Goal: Check status: Check status

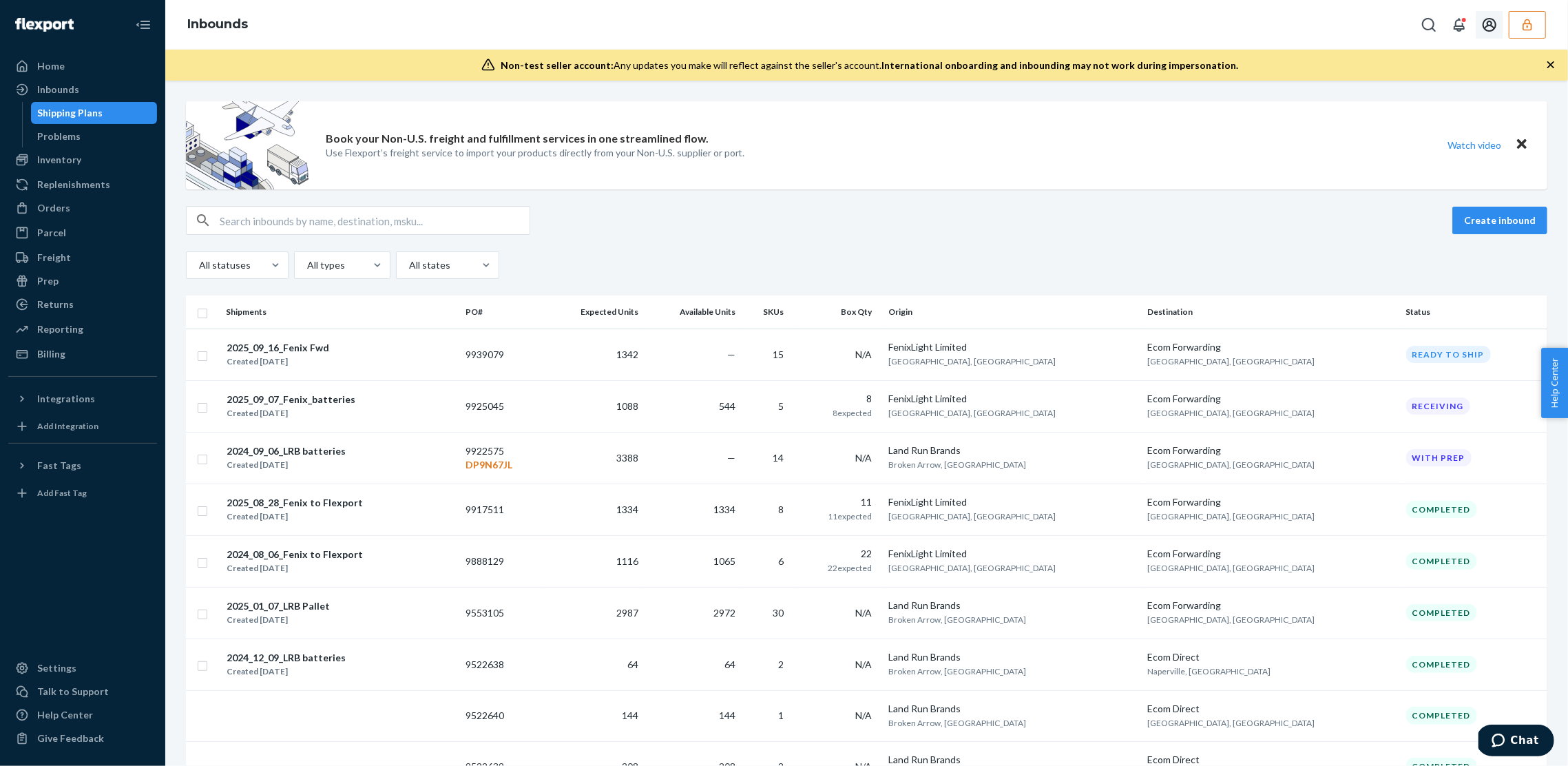
click at [1519, 22] on button "button" at bounding box center [1527, 24] width 37 height 27
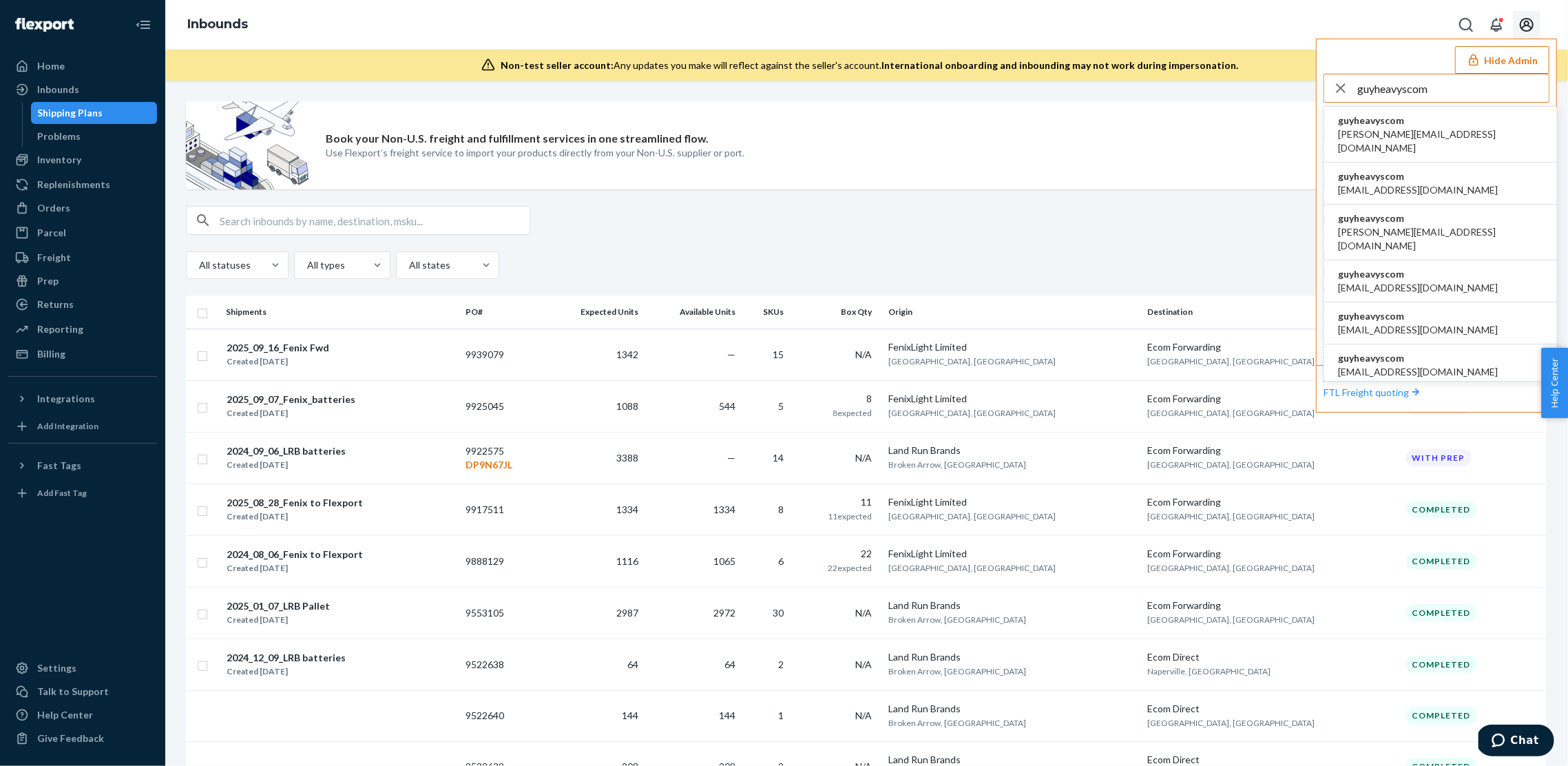
type input "guyheavyscom"
click at [1394, 131] on span "alane@heavys.com" at bounding box center [1441, 141] width 206 height 27
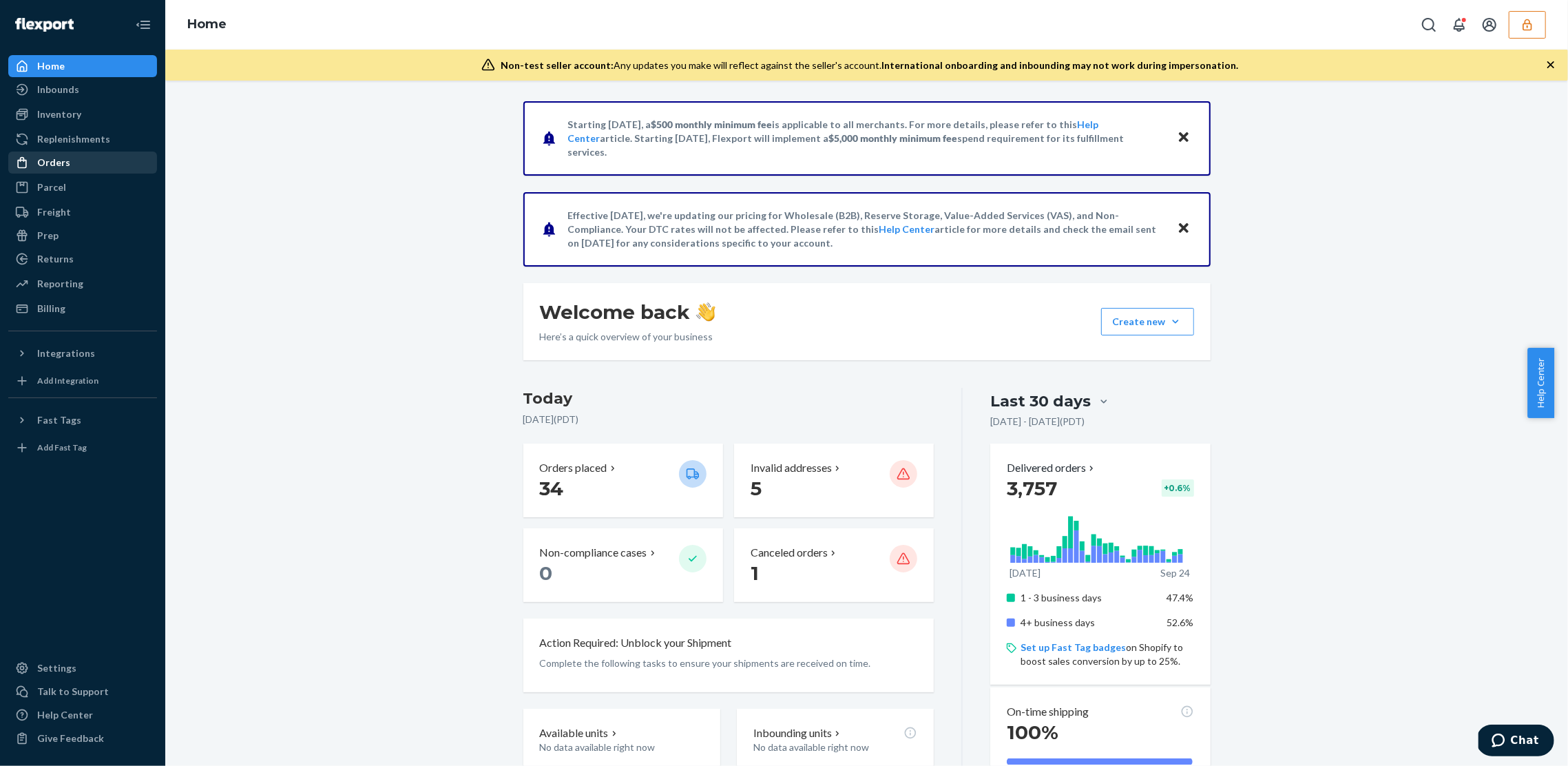
click at [64, 171] on div "Orders" at bounding box center [83, 162] width 146 height 19
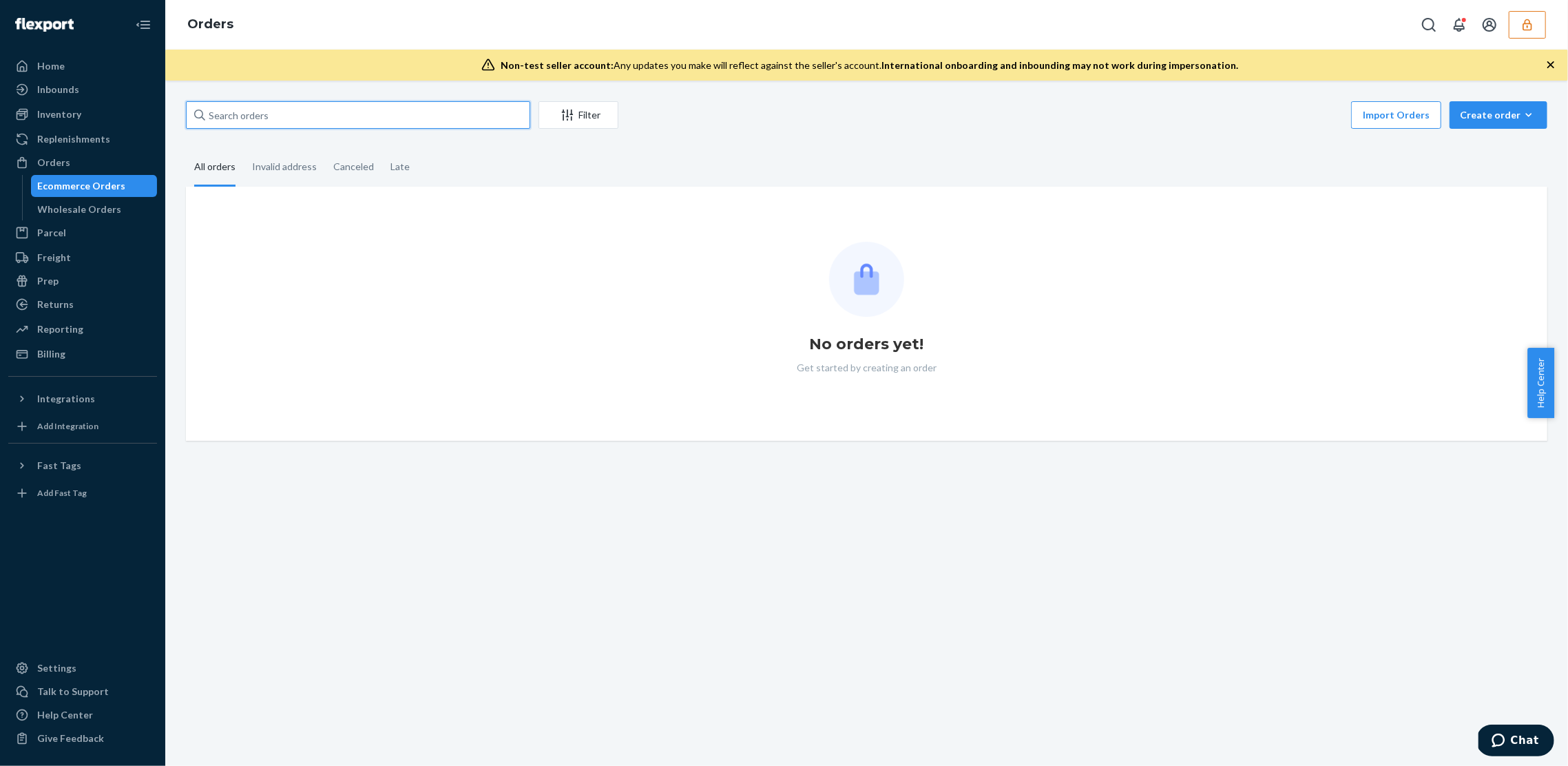
click at [295, 118] on input "text" at bounding box center [357, 114] width 344 height 27
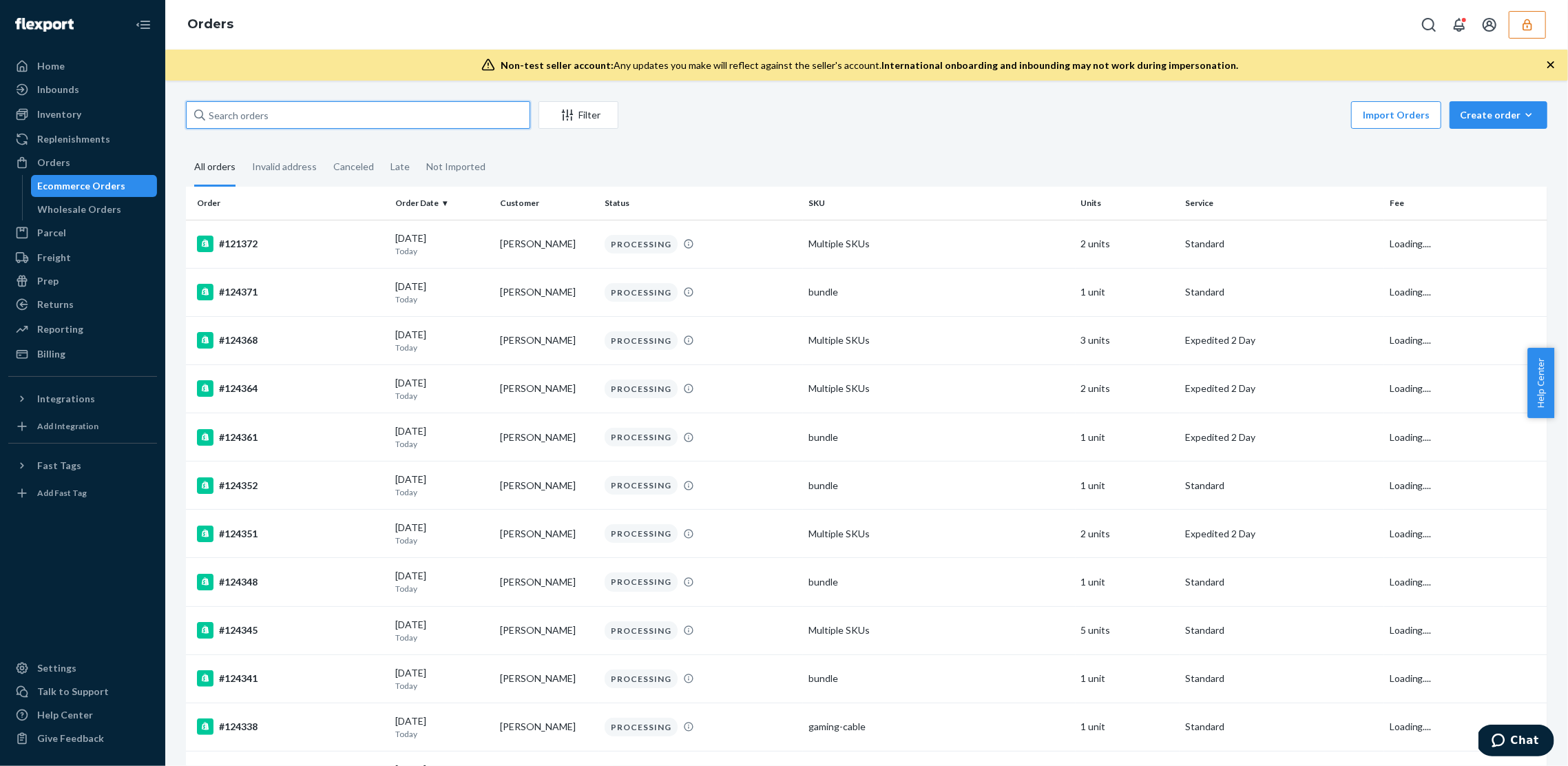
paste input "110179"
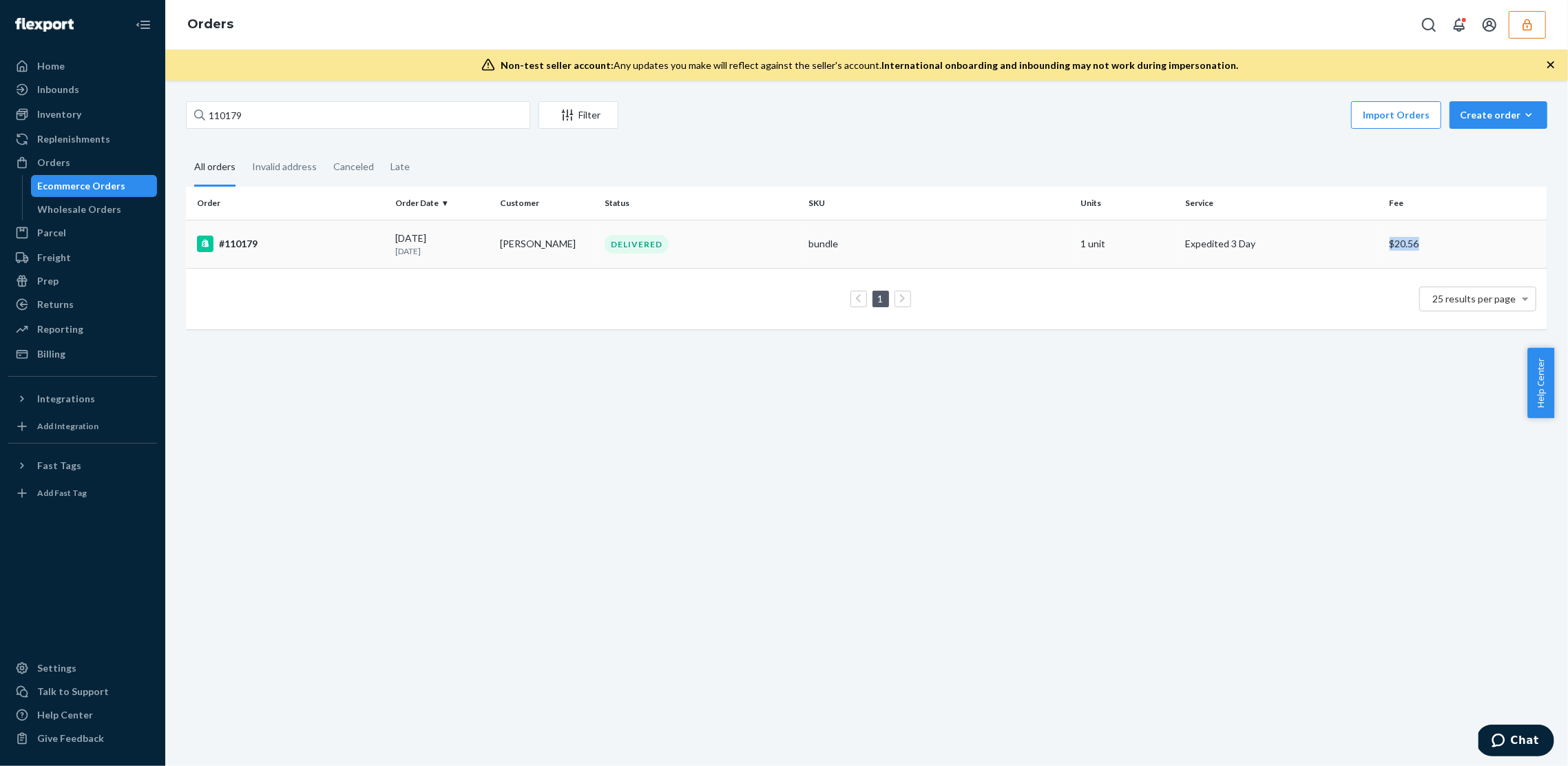
copy td "$20.56"
drag, startPoint x: 1414, startPoint y: 245, endPoint x: 1331, endPoint y: 396, distance: 172.3
click at [1388, 339] on div "Order Order Date Customer Status SKU Units Service Fee #110179 [DATE] [DATE] [P…" at bounding box center [867, 264] width 1362 height 157
drag, startPoint x: 1084, startPoint y: 525, endPoint x: 628, endPoint y: 67, distance: 646.3
click at [1083, 525] on div "110179 Filter Import Orders Create order Ecommerce order Removal order All orde…" at bounding box center [867, 423] width 1403 height 685
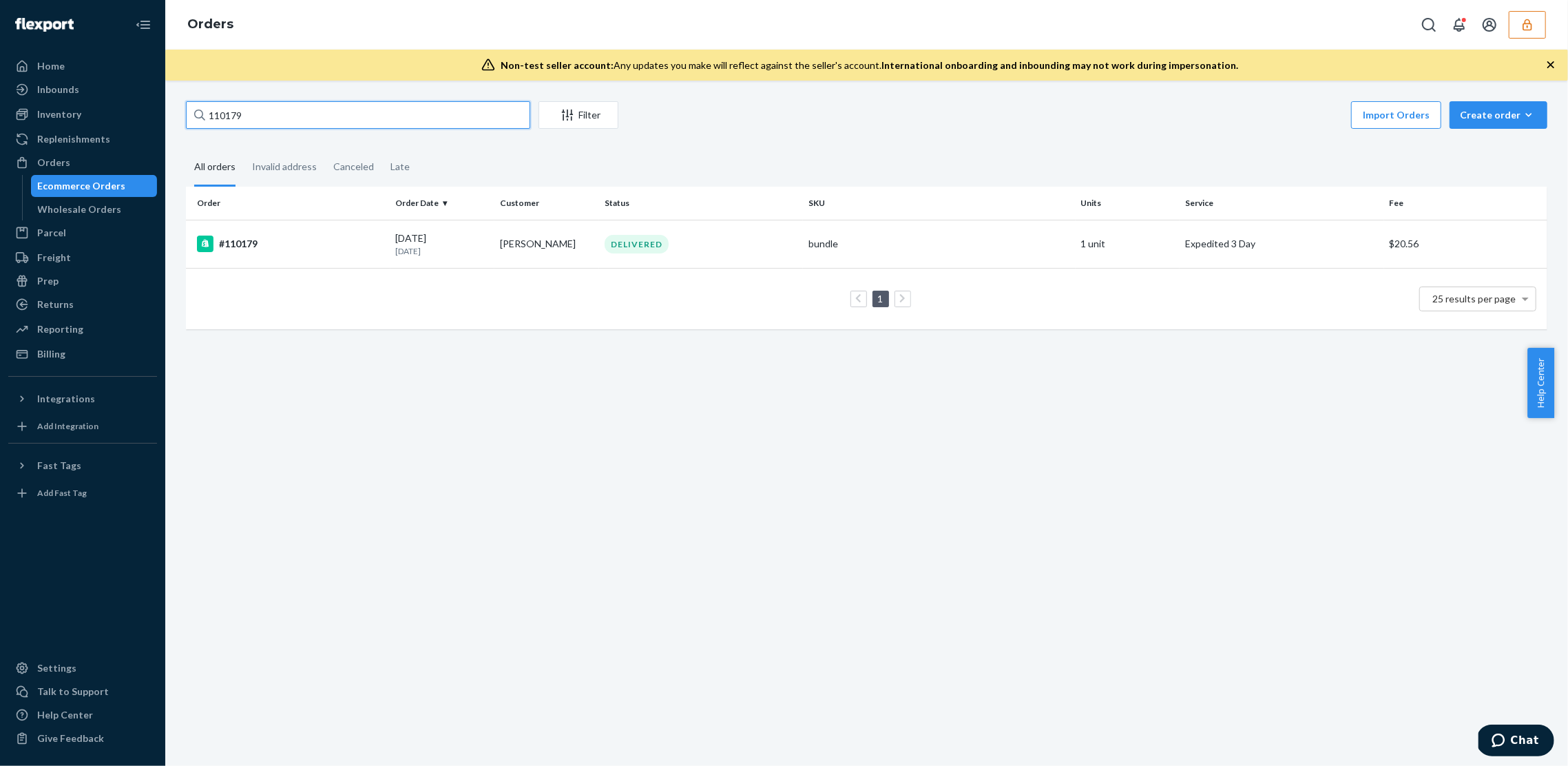
click at [225, 121] on input "110179" at bounding box center [357, 114] width 344 height 27
paste input "313"
copy td "$21.74"
drag, startPoint x: 1422, startPoint y: 246, endPoint x: 1295, endPoint y: 441, distance: 232.7
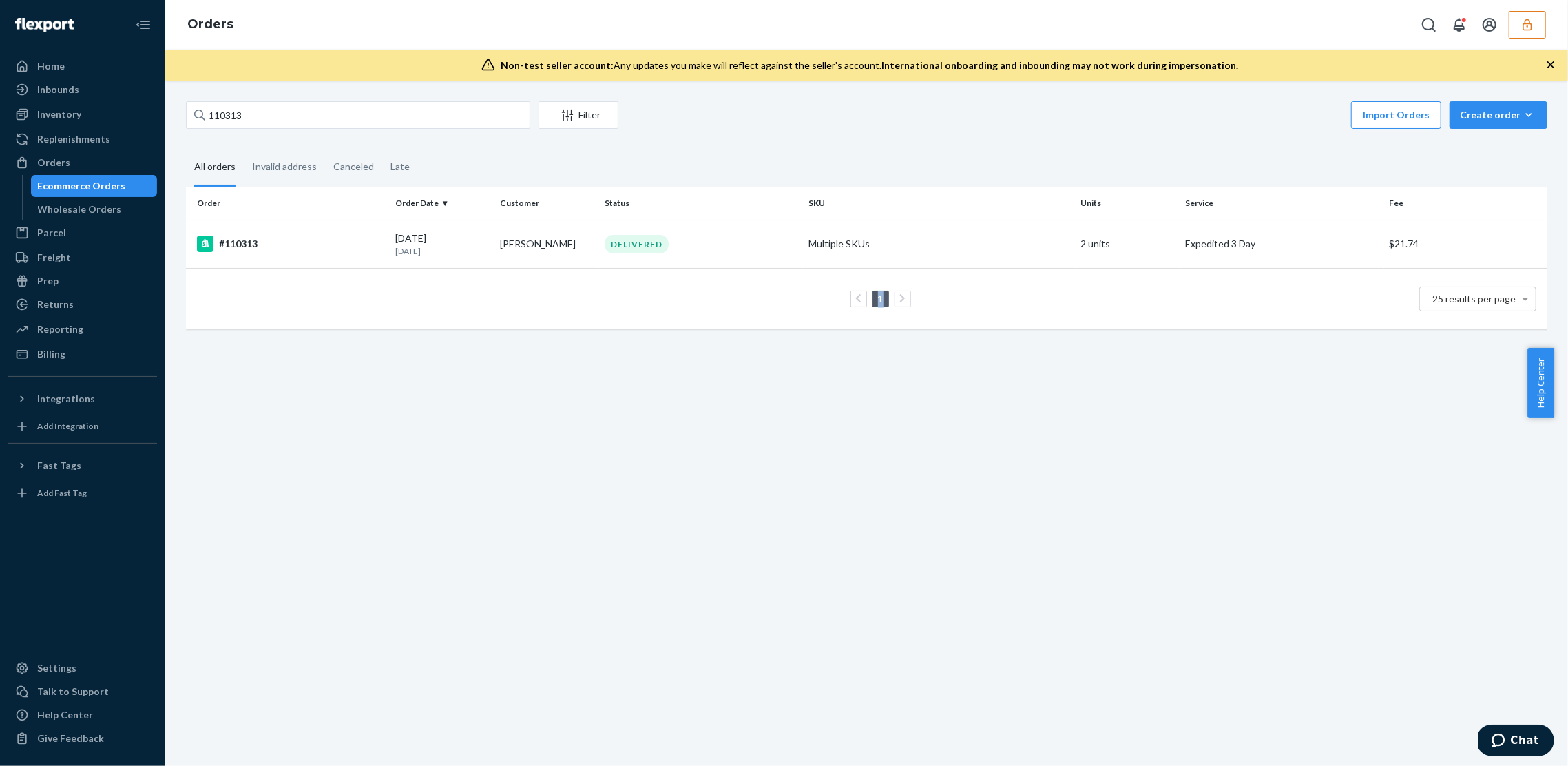
click at [1388, 343] on div "Order Order Date Customer Status SKU Units Service Fee #110313 [DATE] [DATE] [P…" at bounding box center [867, 264] width 1362 height 157
click at [1000, 567] on div "110313 Filter Import Orders Create order Ecommerce order Removal order All orde…" at bounding box center [867, 423] width 1403 height 685
click at [261, 112] on input "110313" at bounding box center [357, 114] width 344 height 27
paste input "13"
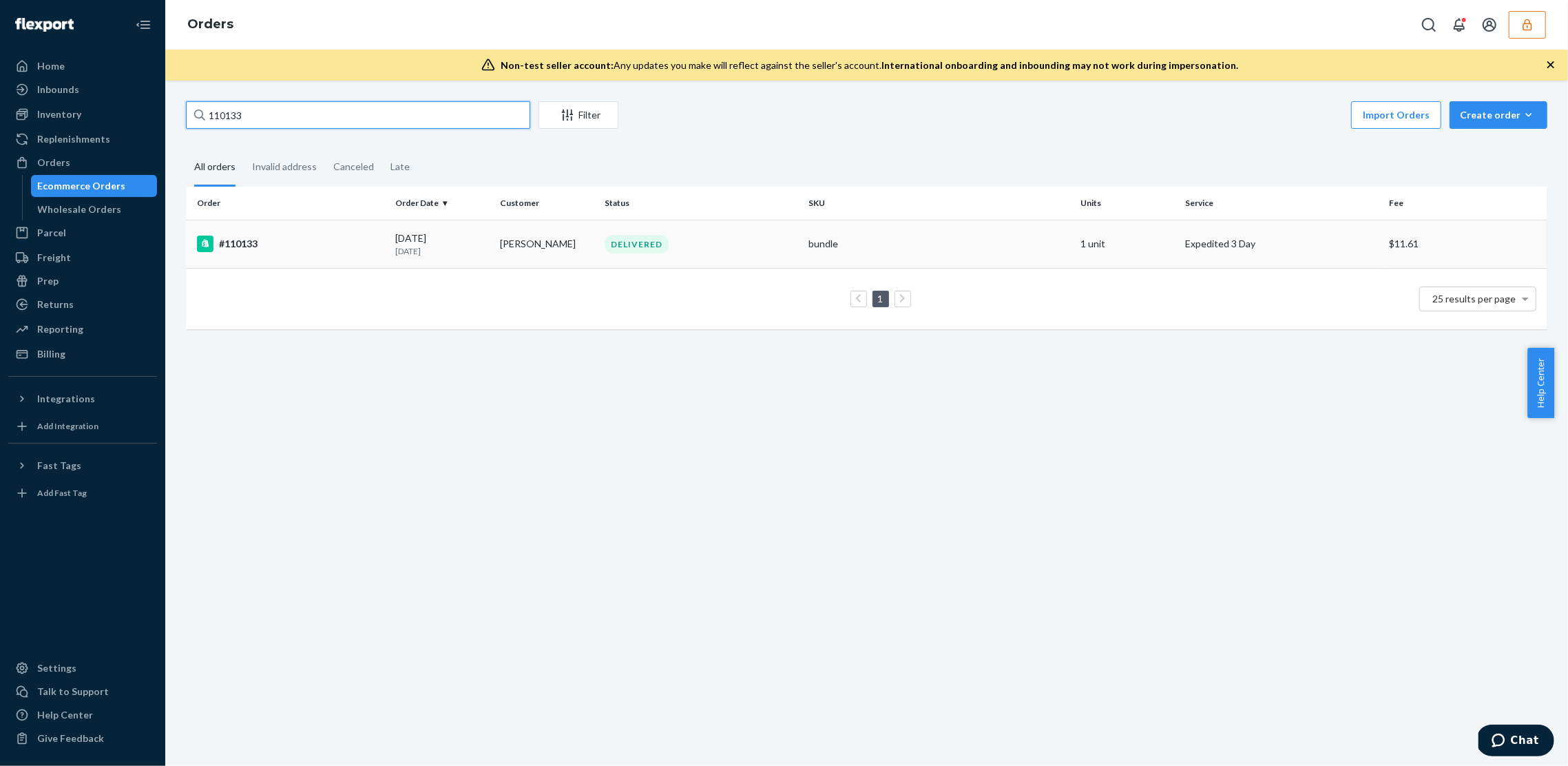
type input "110133"
copy td "$11.61"
drag, startPoint x: 1410, startPoint y: 247, endPoint x: 1381, endPoint y: 248, distance: 29.0
click at [1385, 248] on td "$11.61" at bounding box center [1466, 244] width 163 height 48
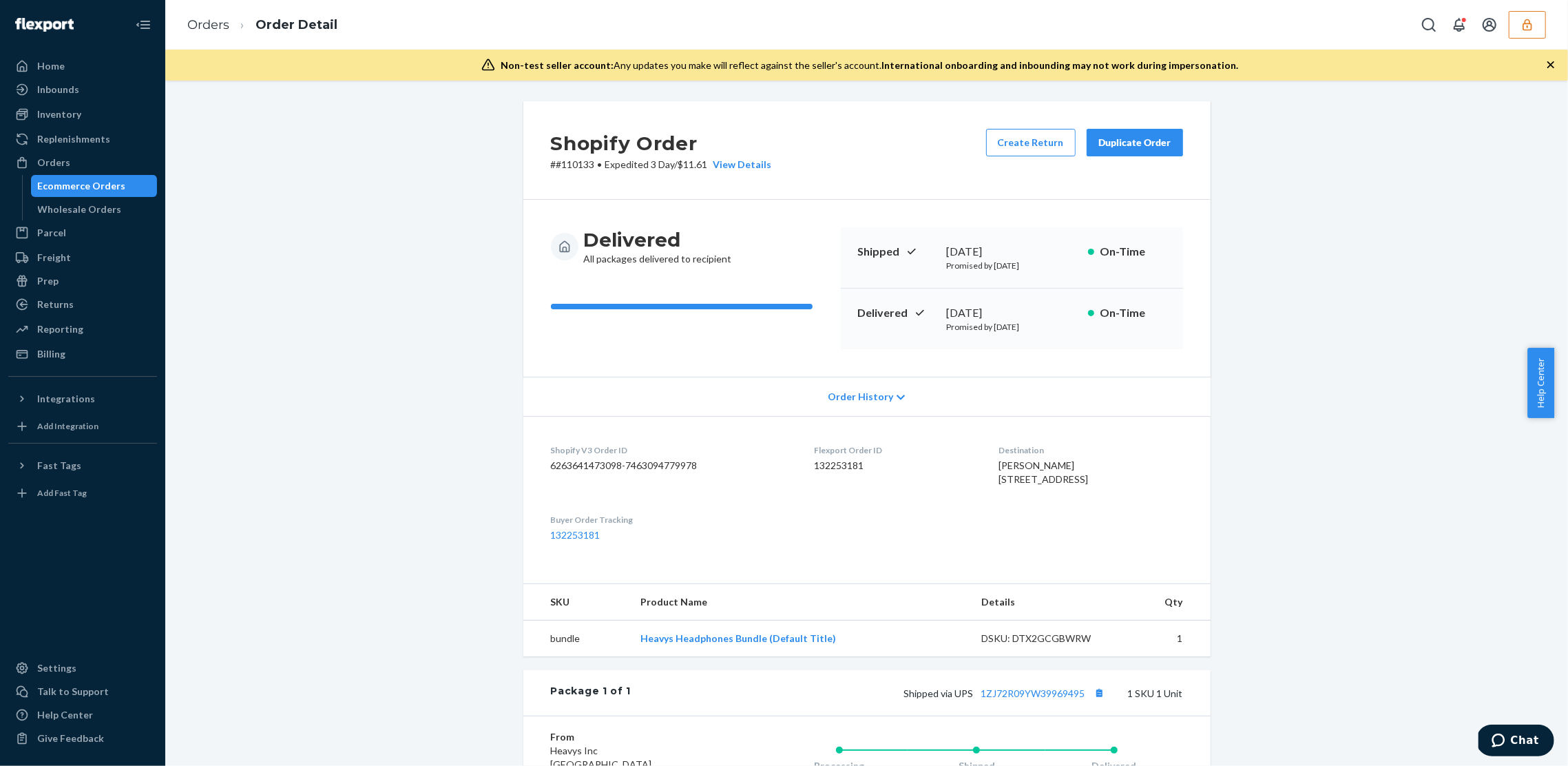
click at [83, 181] on div "Ecommerce Orders" at bounding box center [82, 186] width 88 height 14
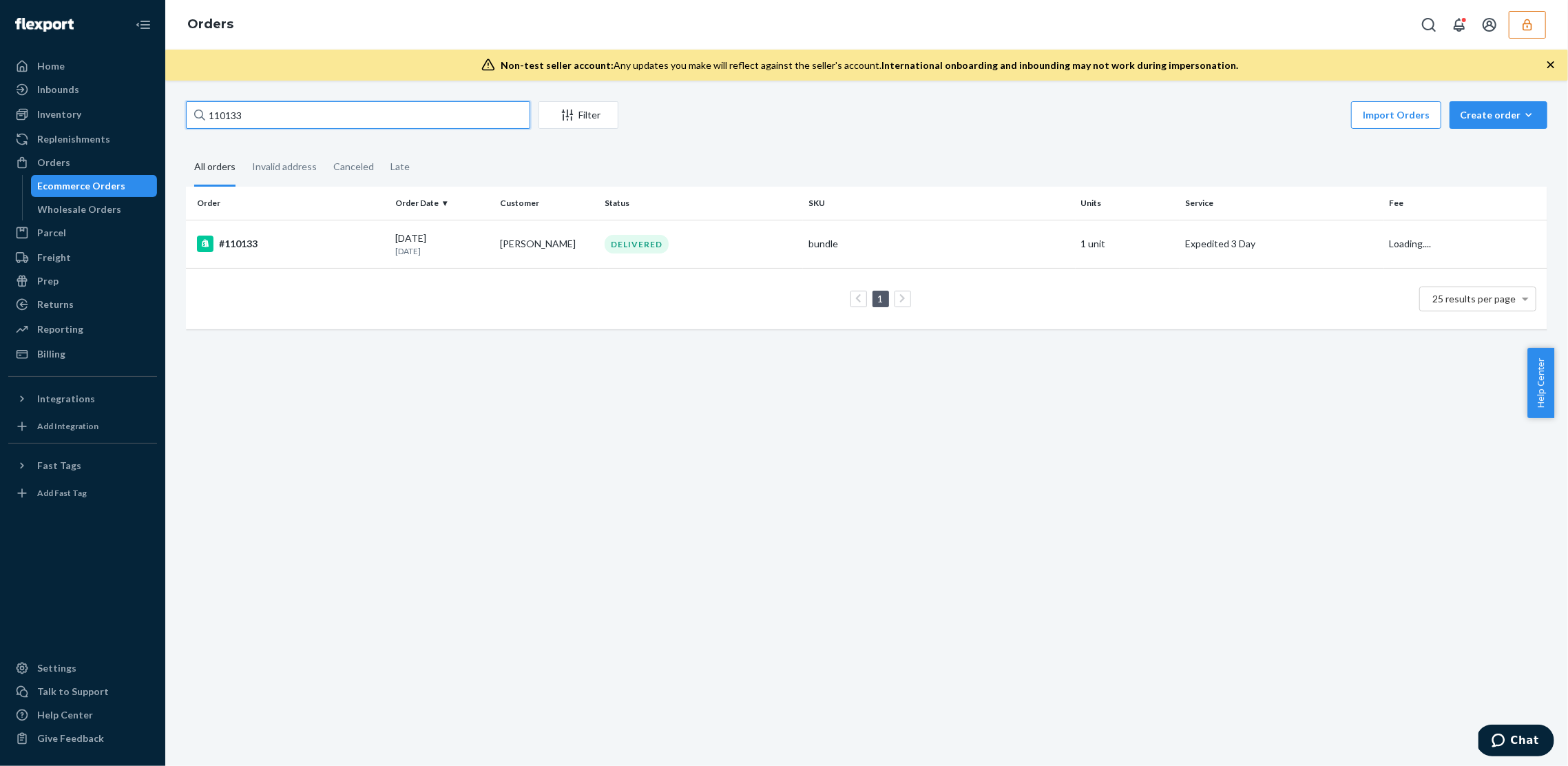
click at [330, 113] on input "110133" at bounding box center [357, 114] width 344 height 27
paste input "79"
type input "110179"
click at [518, 254] on td "[PERSON_NAME]" at bounding box center [546, 244] width 104 height 48
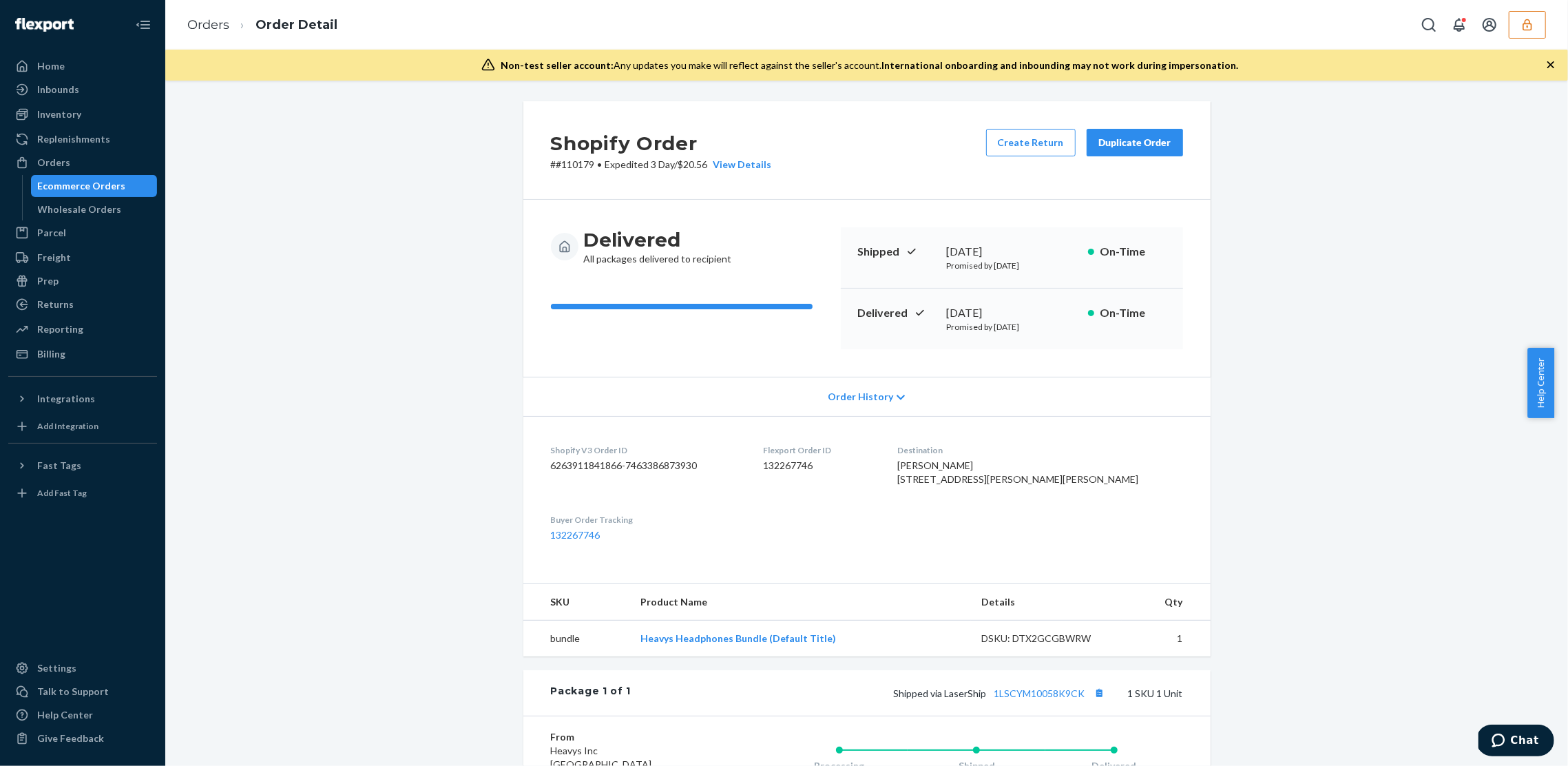
click at [95, 185] on div "Ecommerce Orders" at bounding box center [82, 186] width 88 height 14
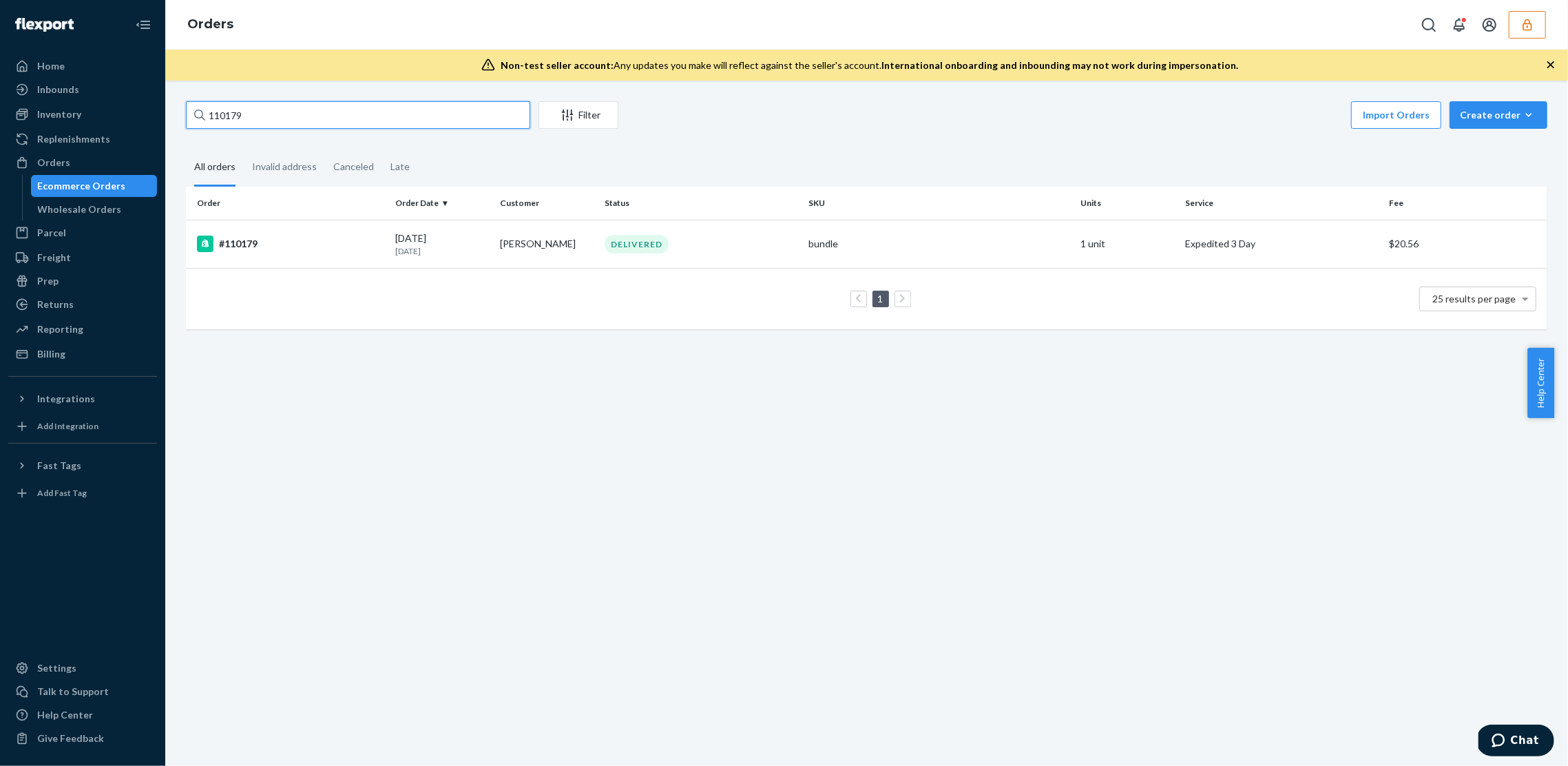
click at [342, 127] on input "110179" at bounding box center [357, 114] width 344 height 27
click at [343, 124] on input "110179" at bounding box center [357, 114] width 344 height 27
click at [343, 124] on input "110179" at bounding box center [357, 114] width 344 height 27
paste input "DTX2GCGBWRW"
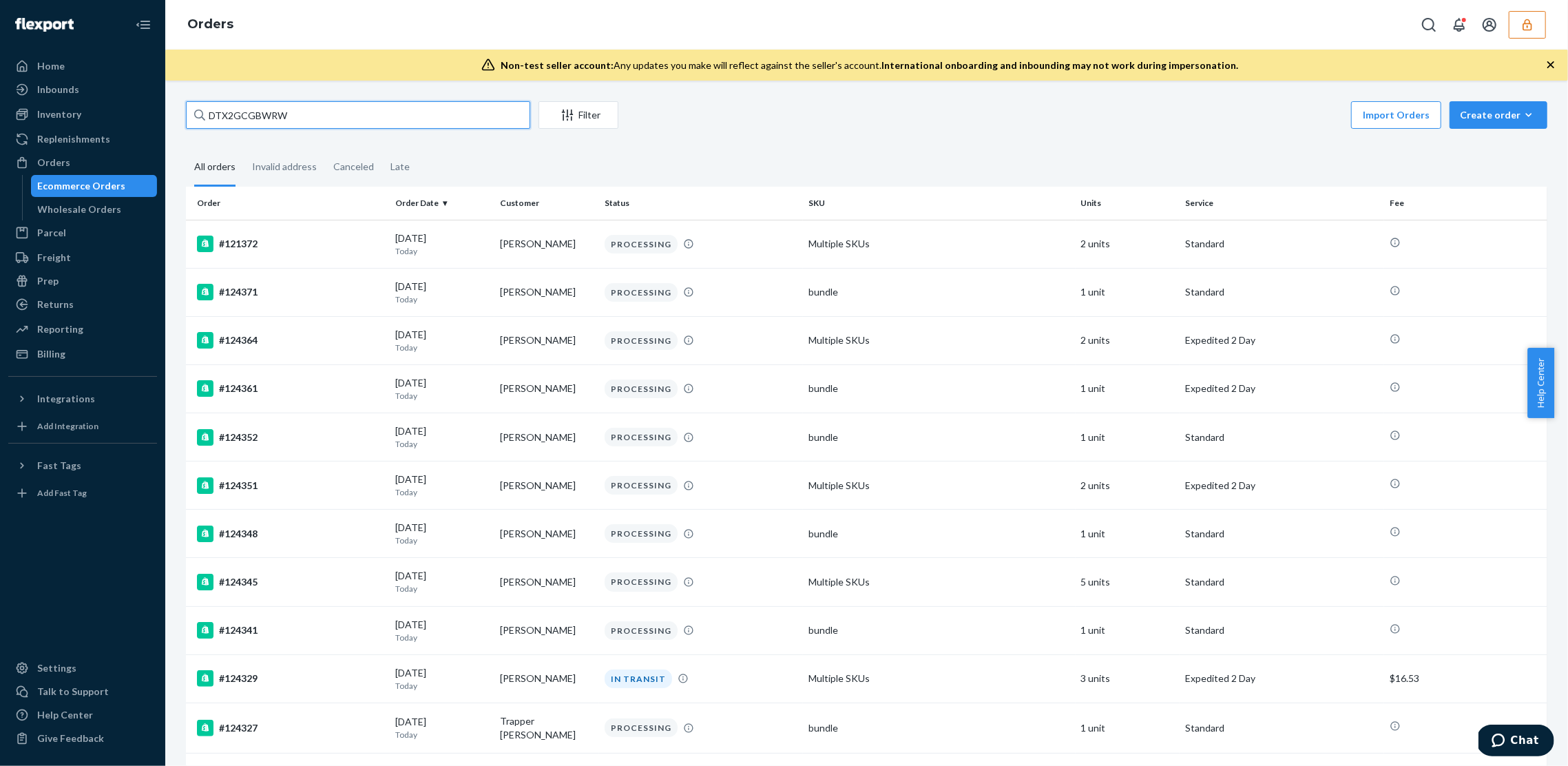
type input "DTX2GCGBWRW"
click at [803, 114] on div "Import Orders Create order Ecommerce order Removal order" at bounding box center [1087, 116] width 921 height 31
click at [468, 298] on p "Today" at bounding box center [443, 299] width 94 height 12
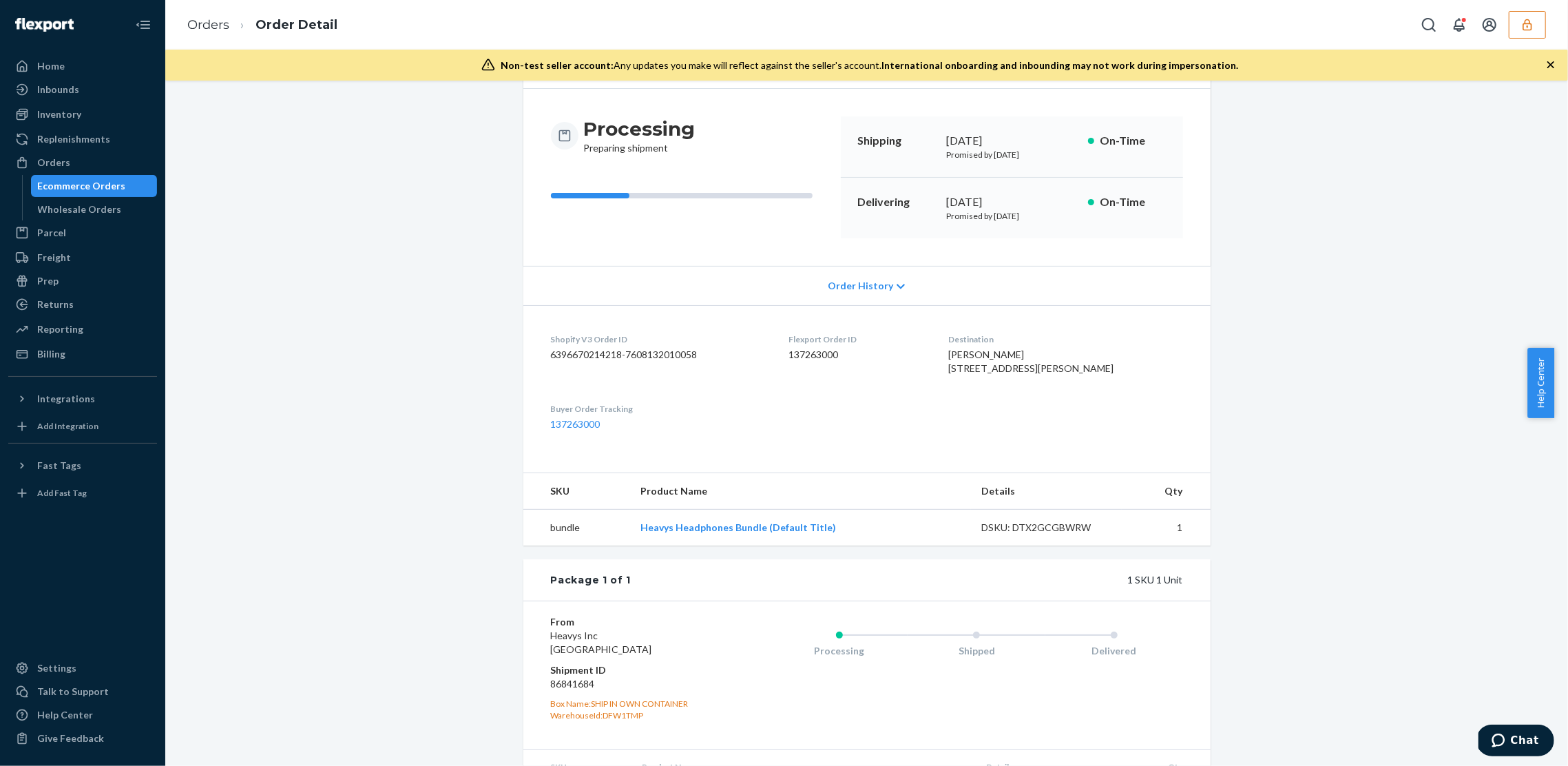
scroll to position [211, 0]
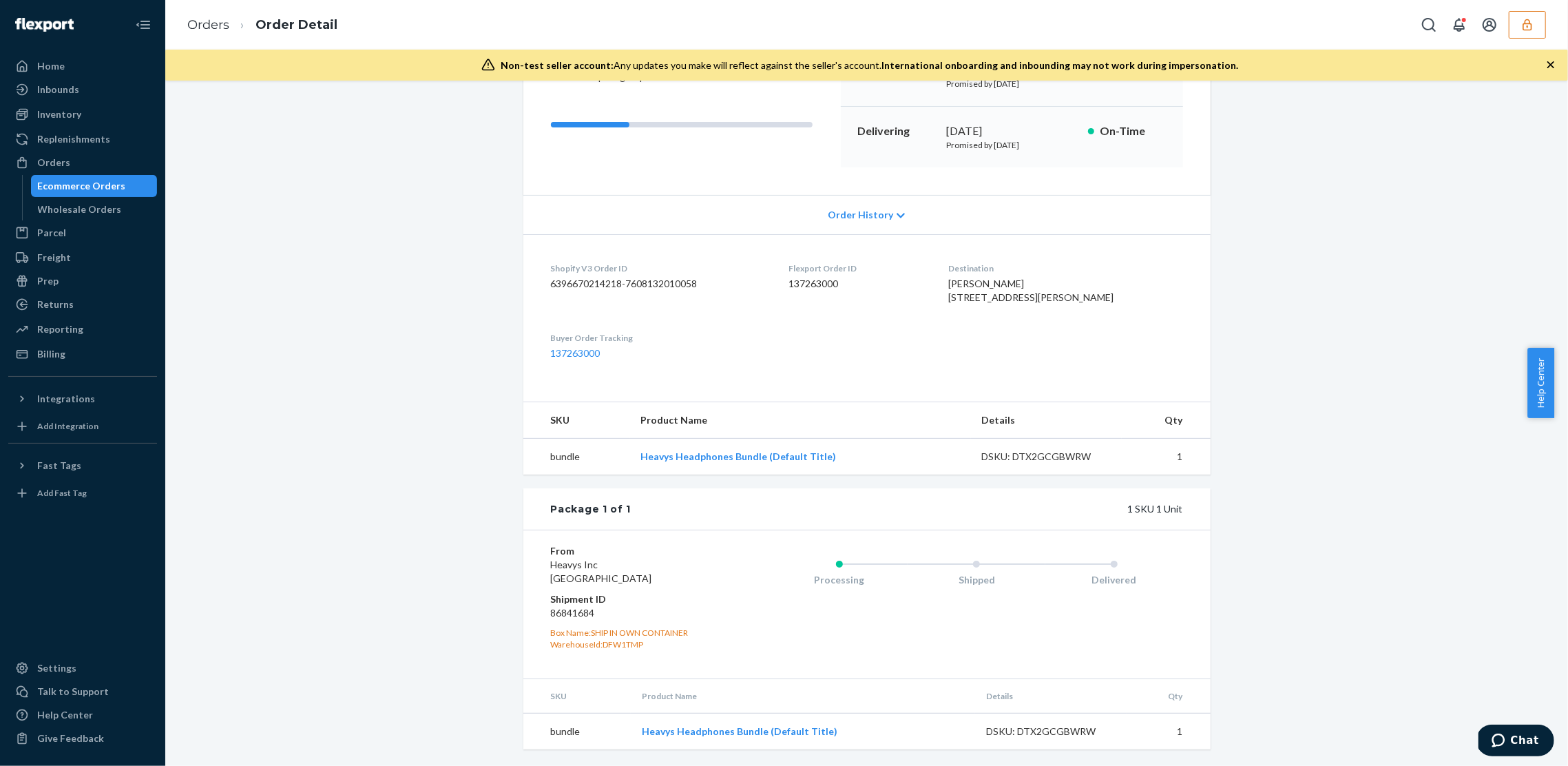
click at [412, 553] on div "Shopify Order # #124371 • Standard Cancel Order Duplicate Order Processing Prep…" at bounding box center [867, 342] width 1382 height 846
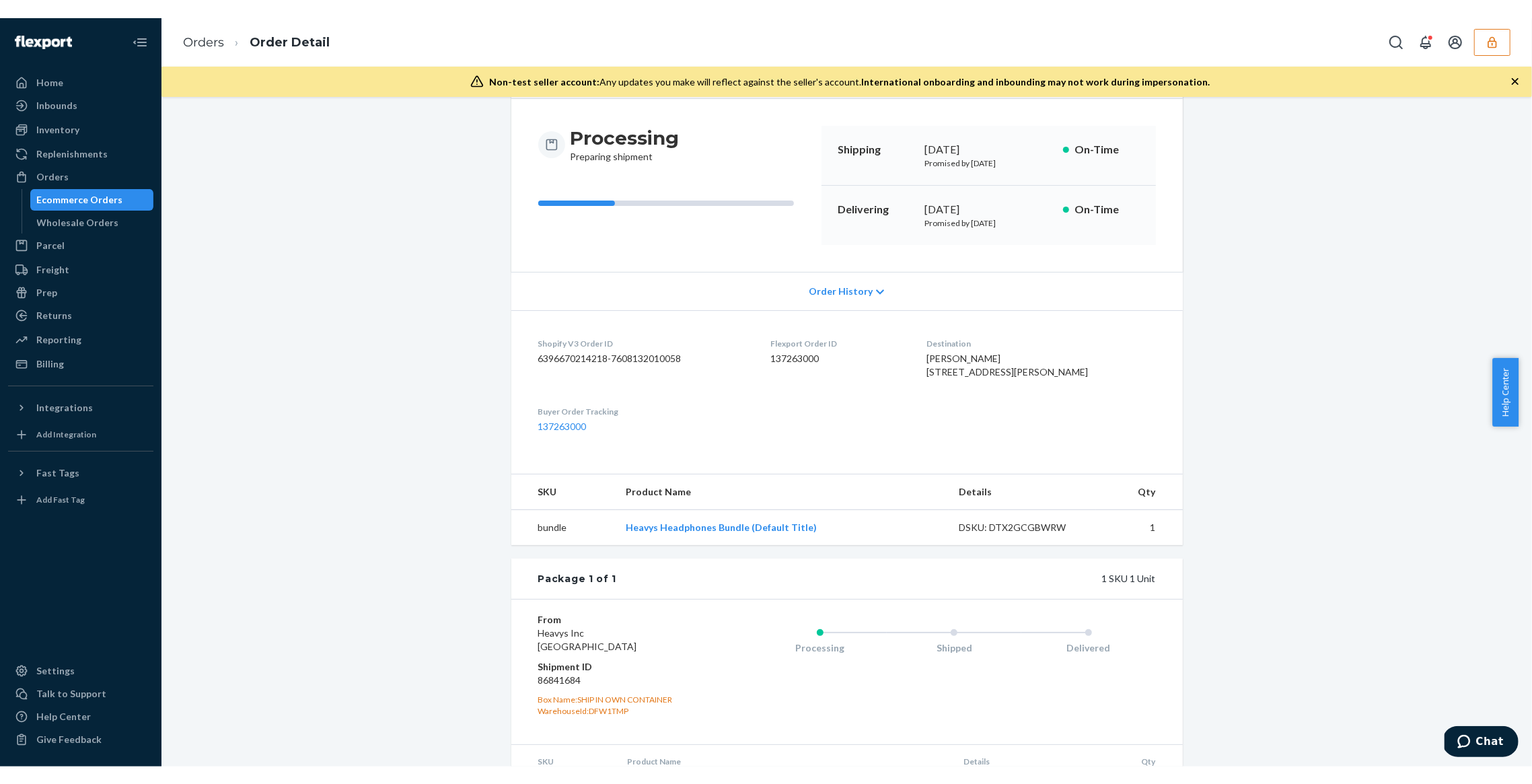
scroll to position [0, 0]
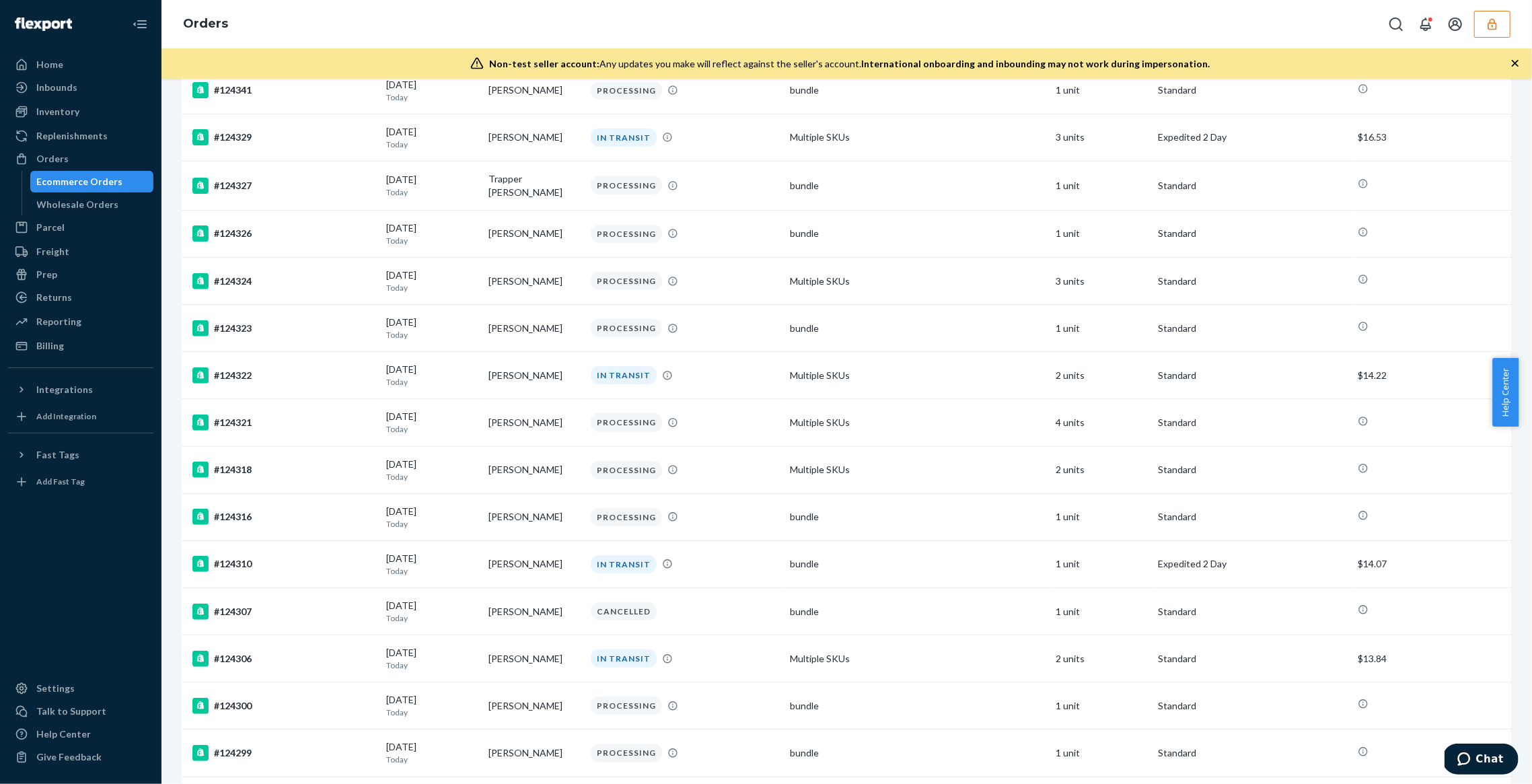
scroll to position [702, 0]
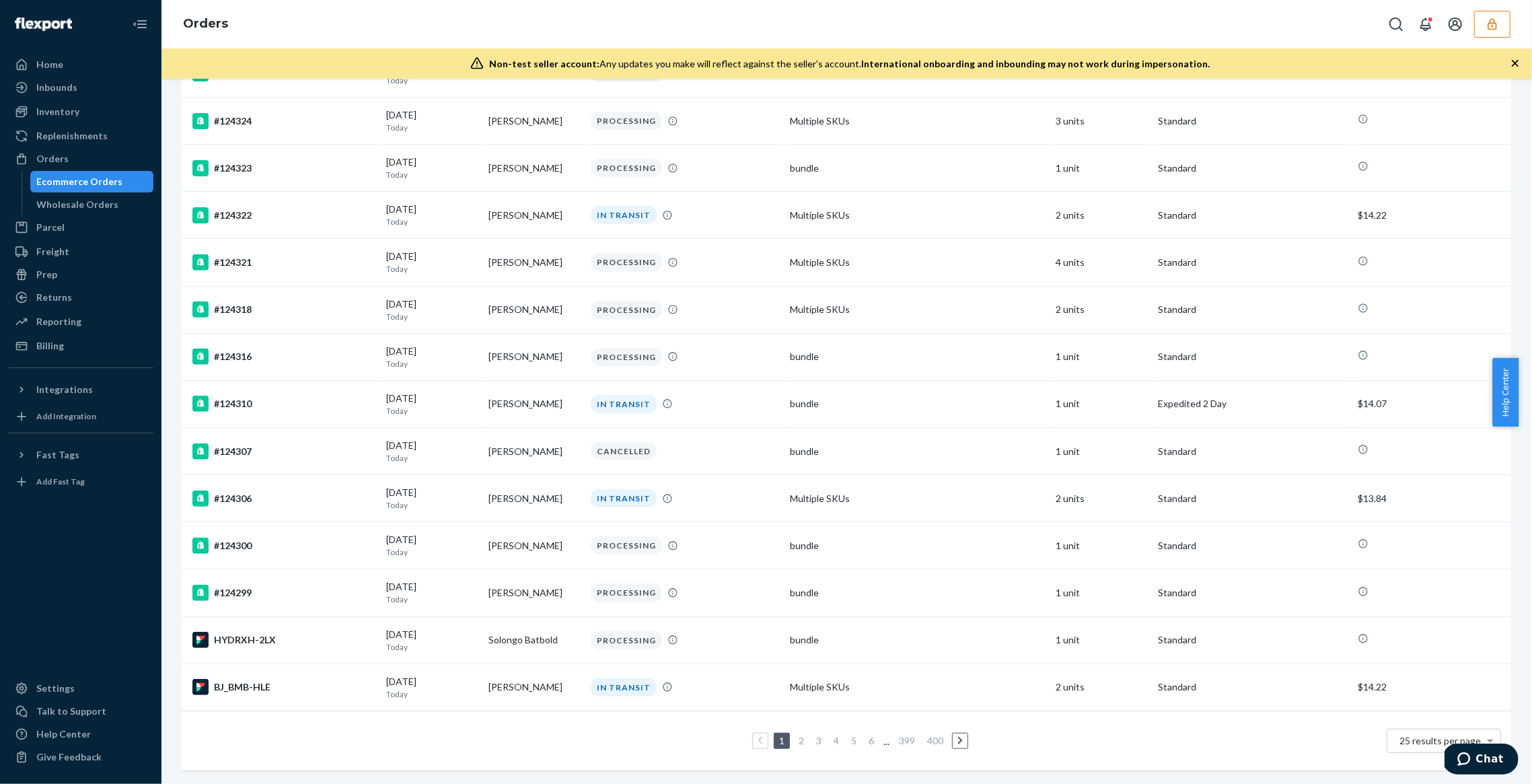
click at [796, 735] on link "2" at bounding box center [801, 740] width 11 height 11
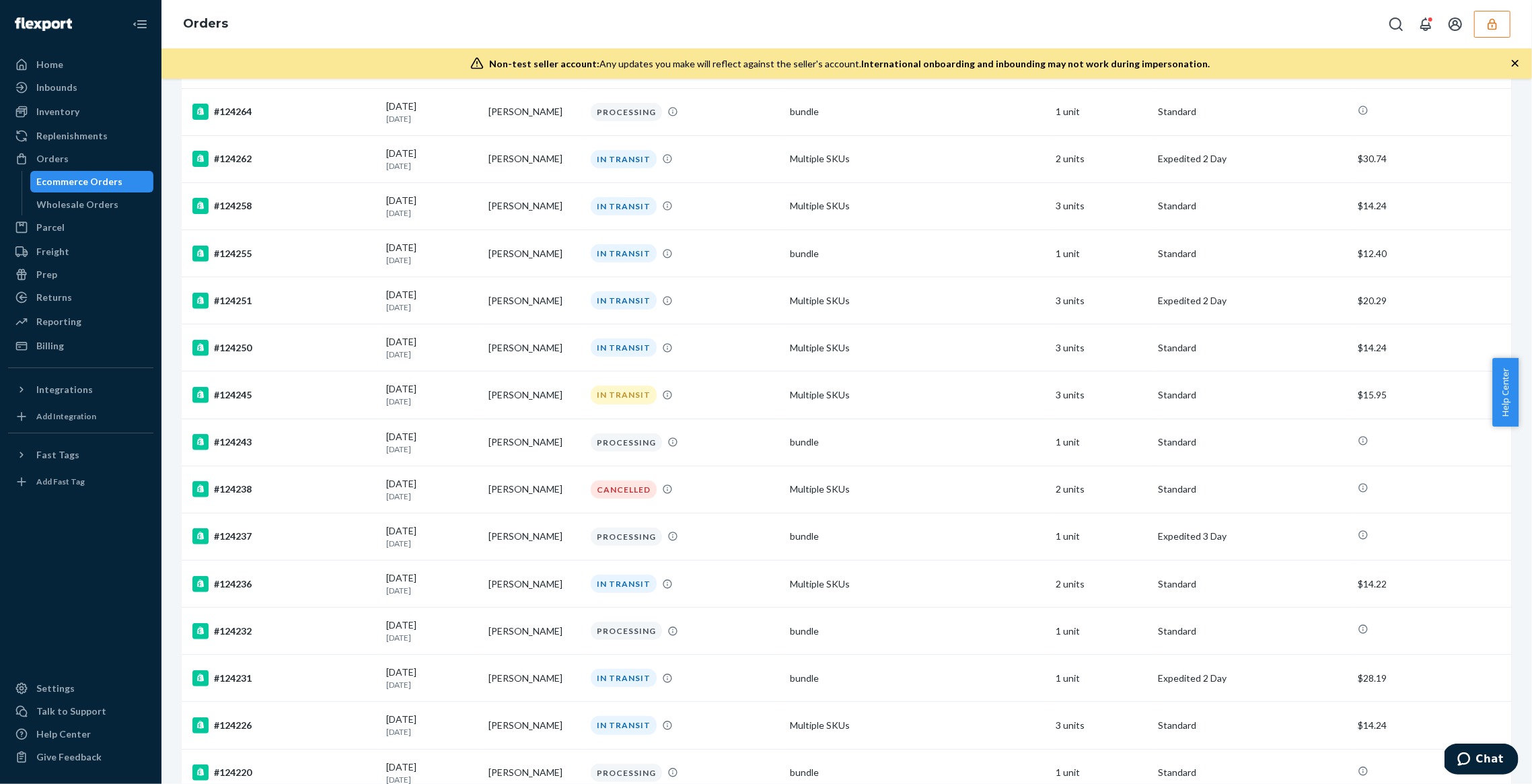
scroll to position [702, 0]
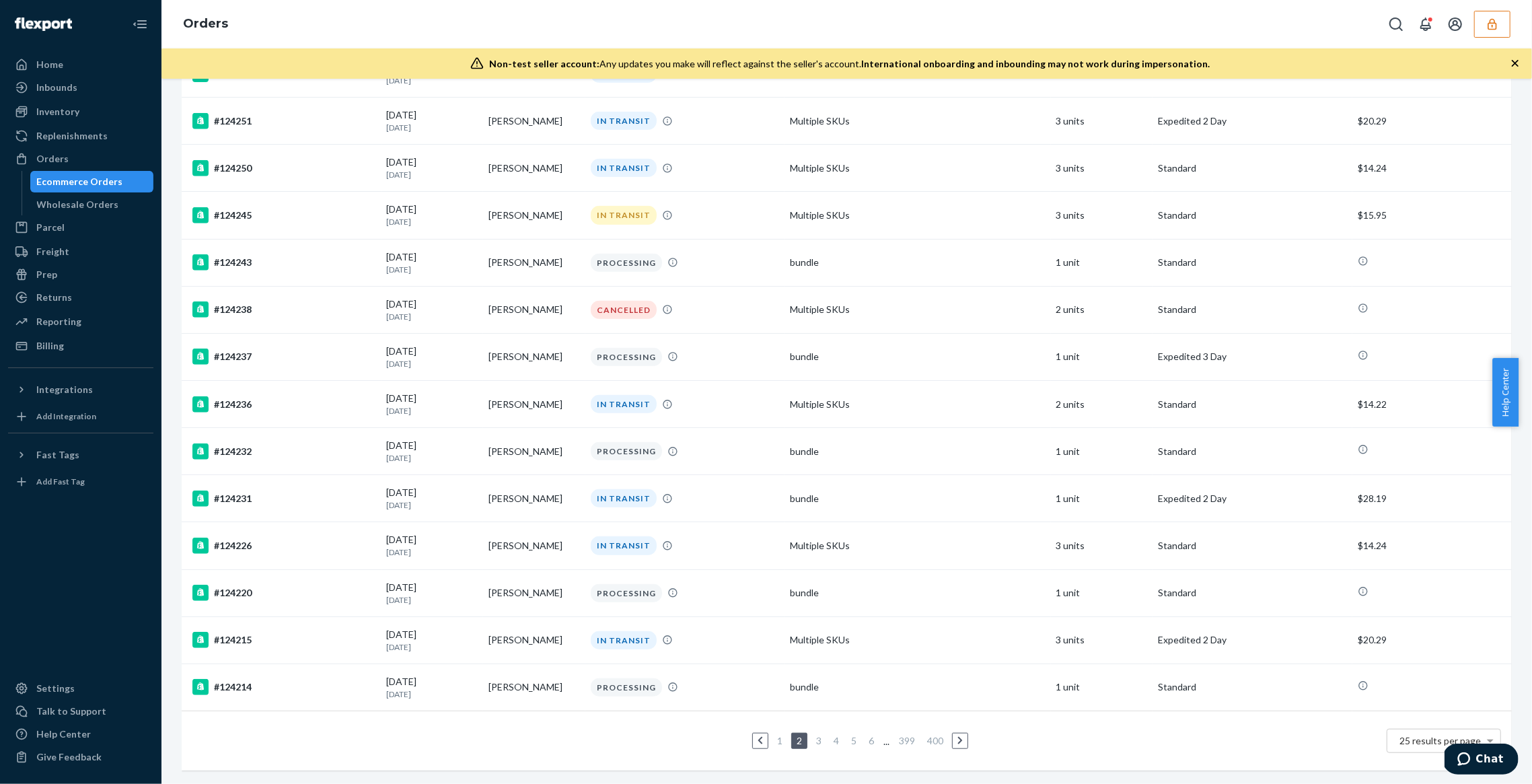
click at [832, 735] on link "4" at bounding box center [836, 740] width 11 height 11
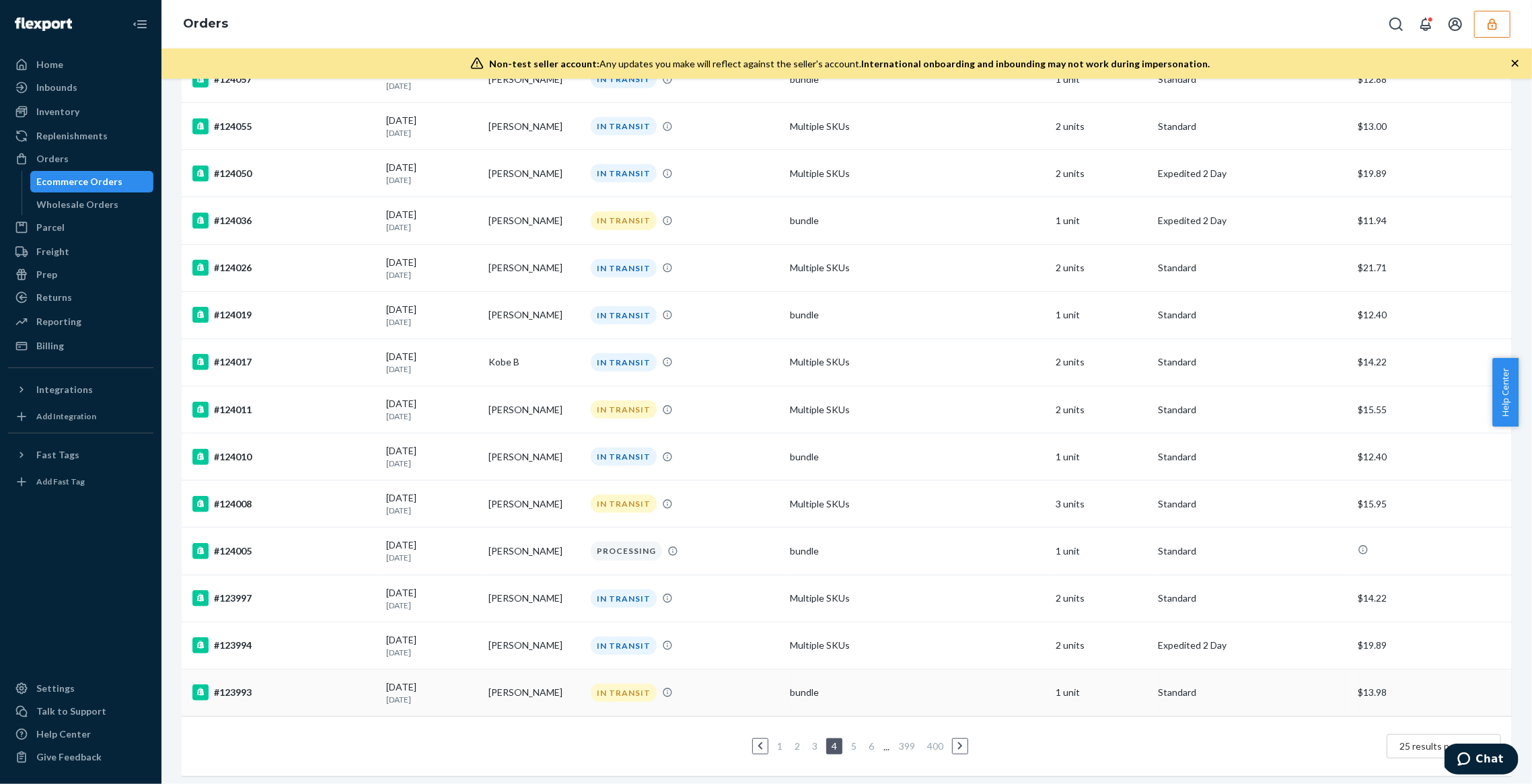
scroll to position [702, 0]
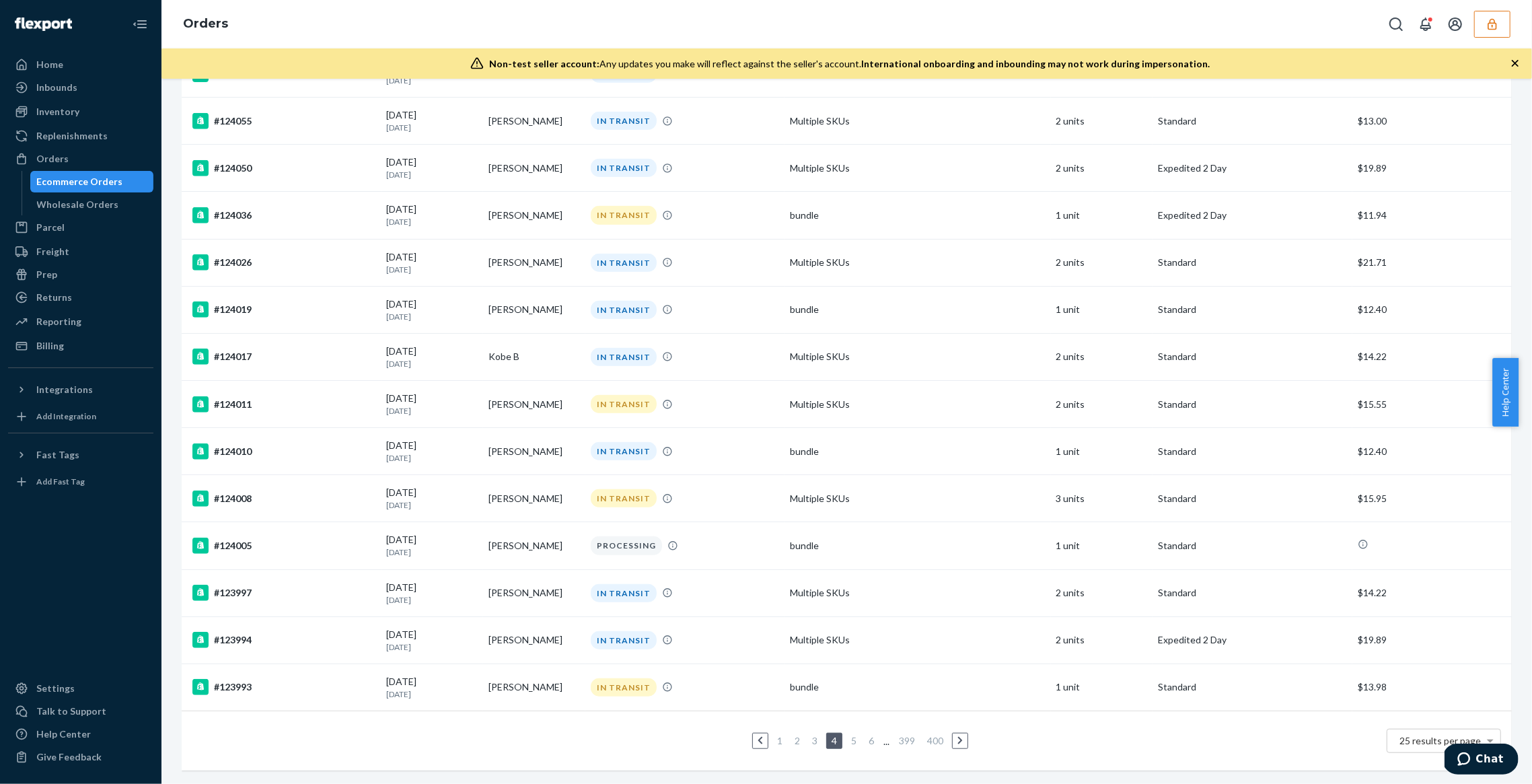
click at [866, 735] on link "6" at bounding box center [871, 740] width 11 height 11
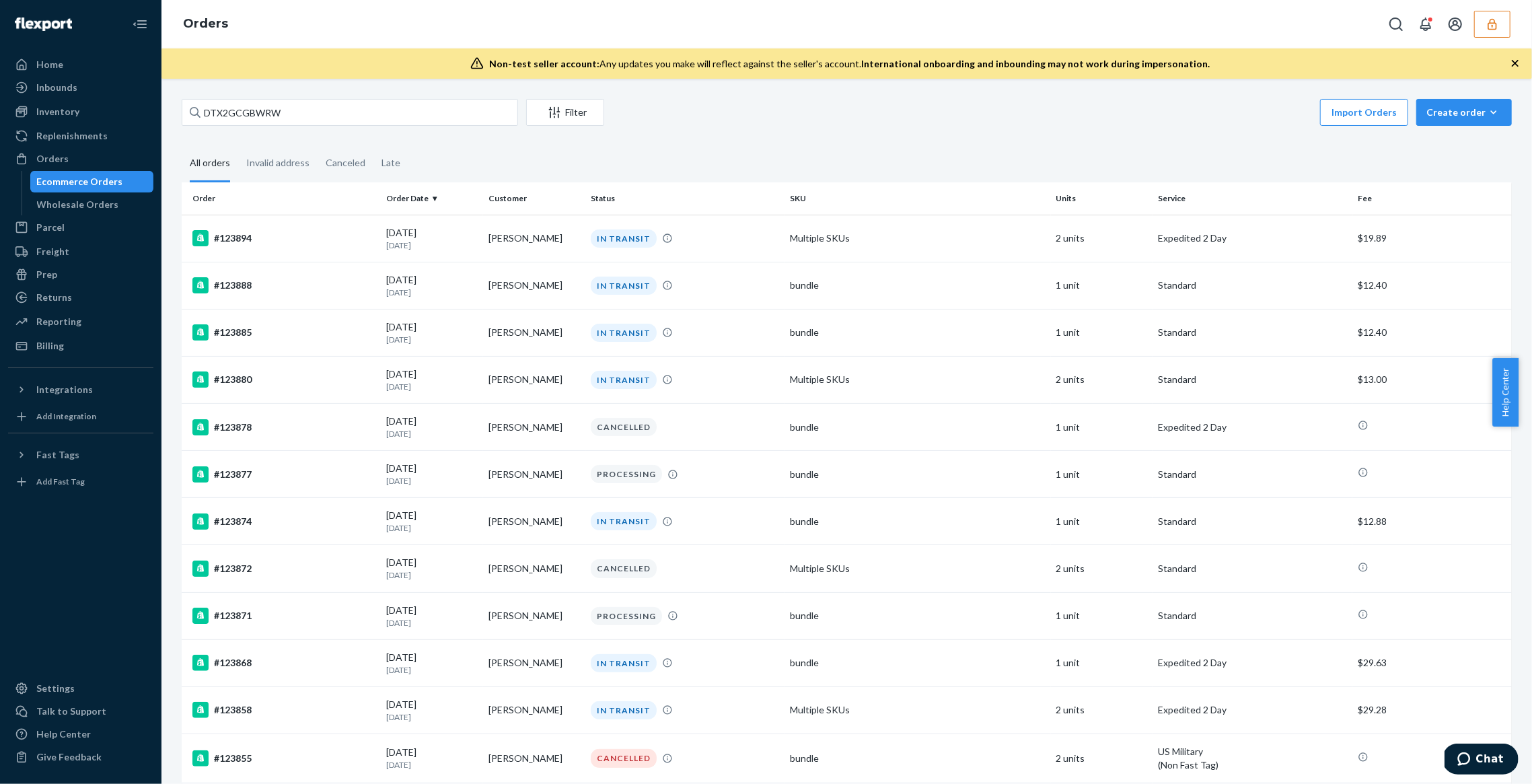
click at [938, 81] on div "DTX2GCGBWRW Filter Import Orders Create order Ecommerce order Removal order All…" at bounding box center [847, 431] width 1371 height 705
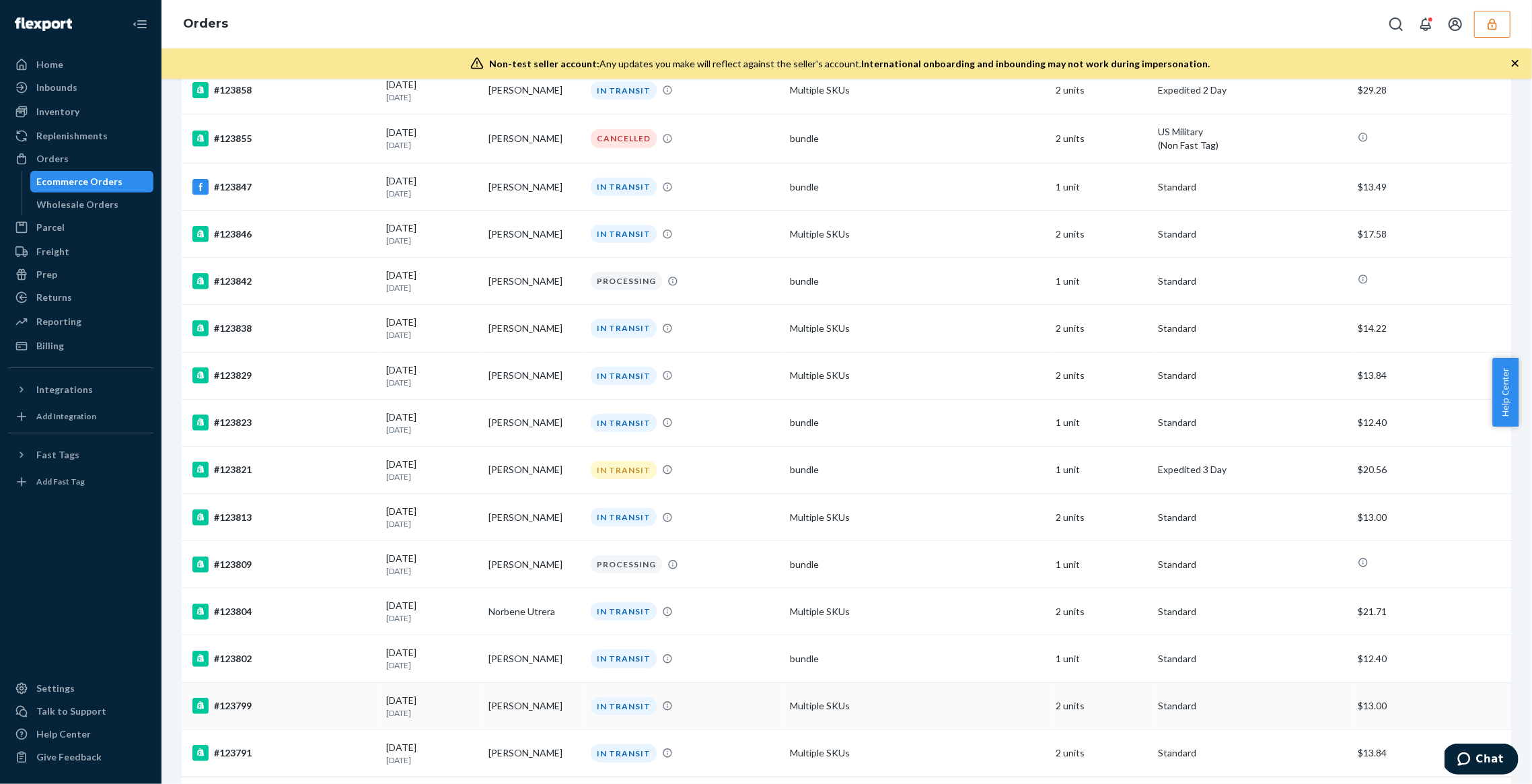
scroll to position [704, 0]
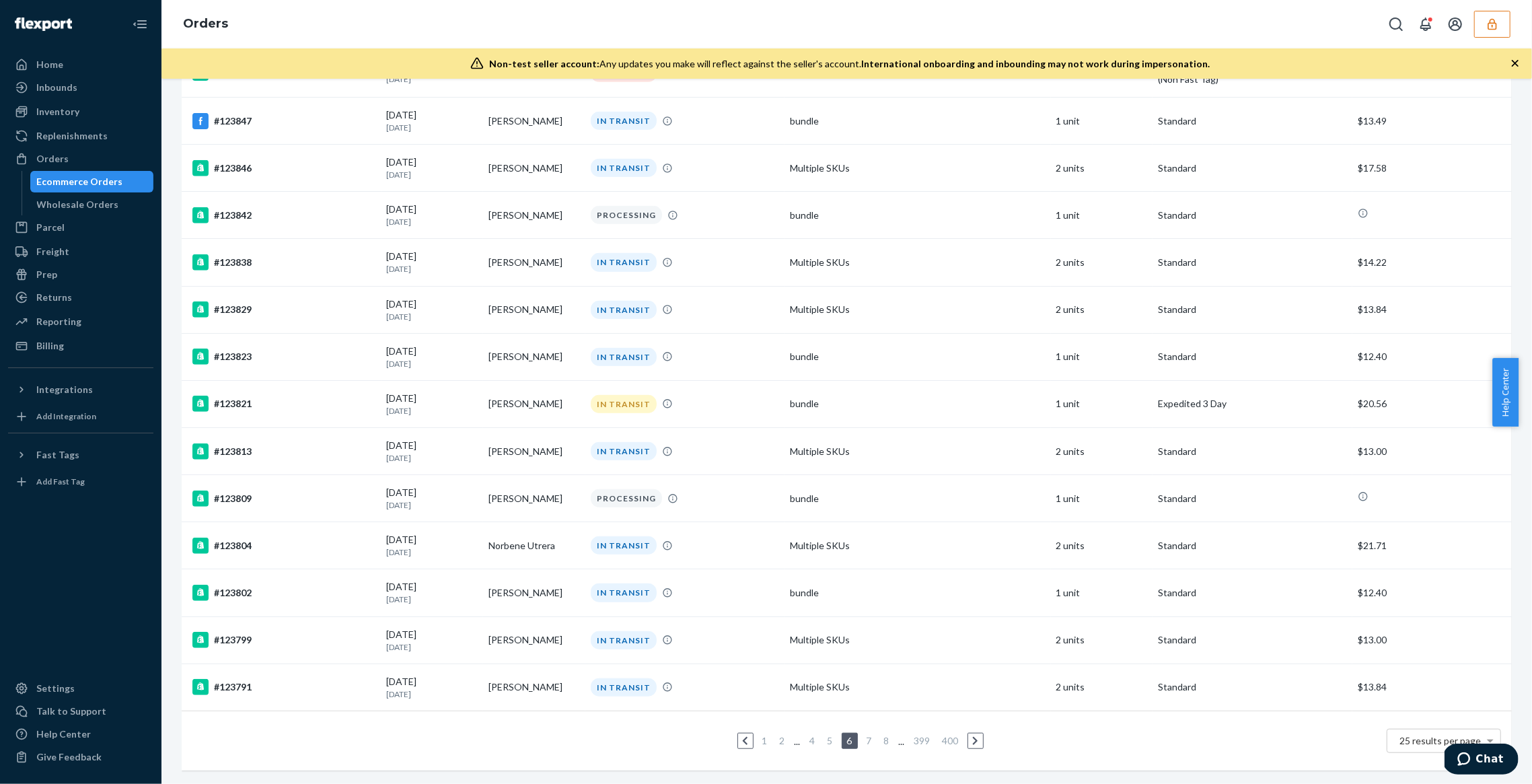
click at [868, 733] on ul "1 2 ... 4 5 6 7 8 ... 399 400" at bounding box center [847, 741] width 279 height 16
click at [884, 735] on link "8" at bounding box center [886, 740] width 11 height 11
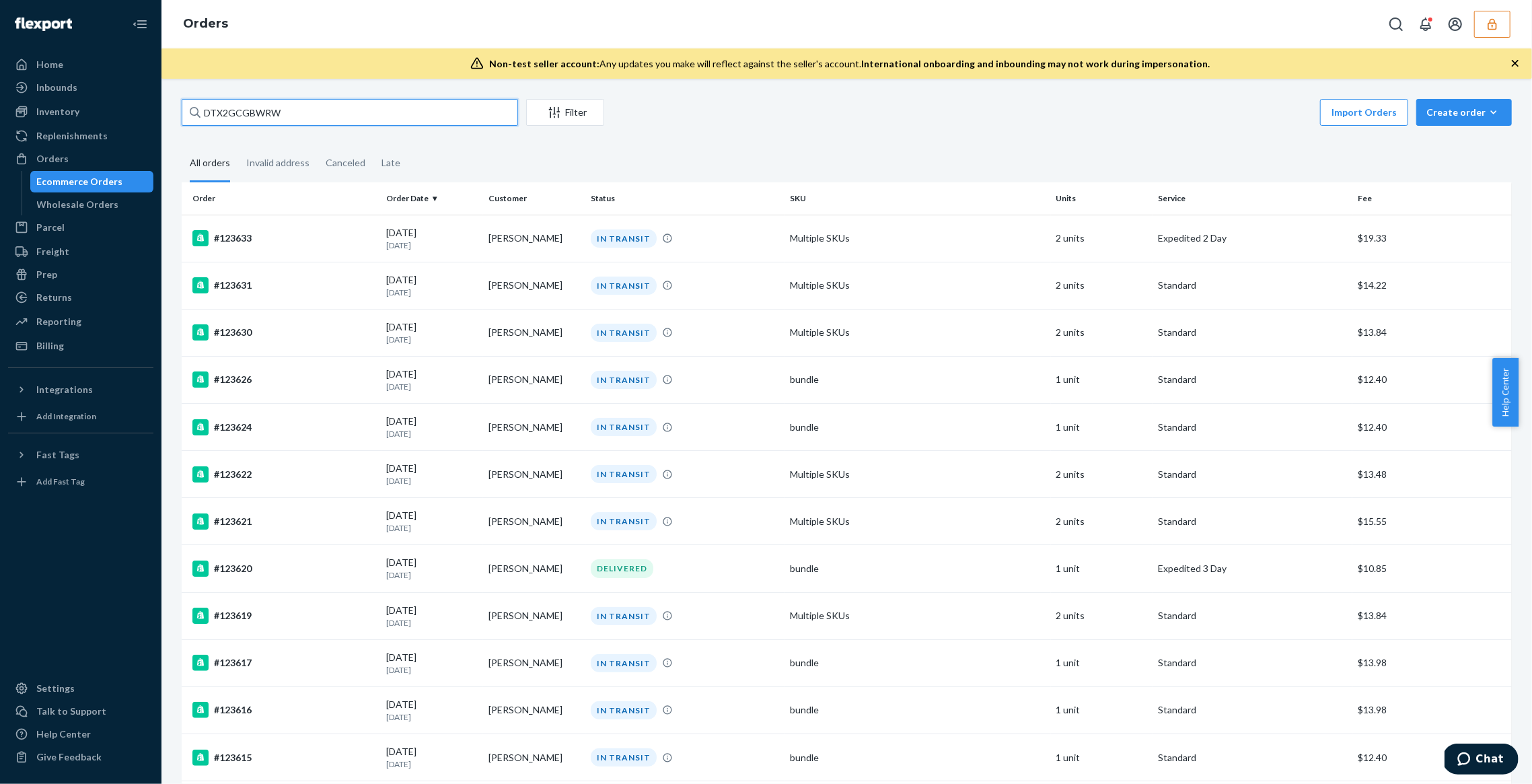
click at [349, 115] on input "DTX2GCGBWRW" at bounding box center [349, 112] width 336 height 27
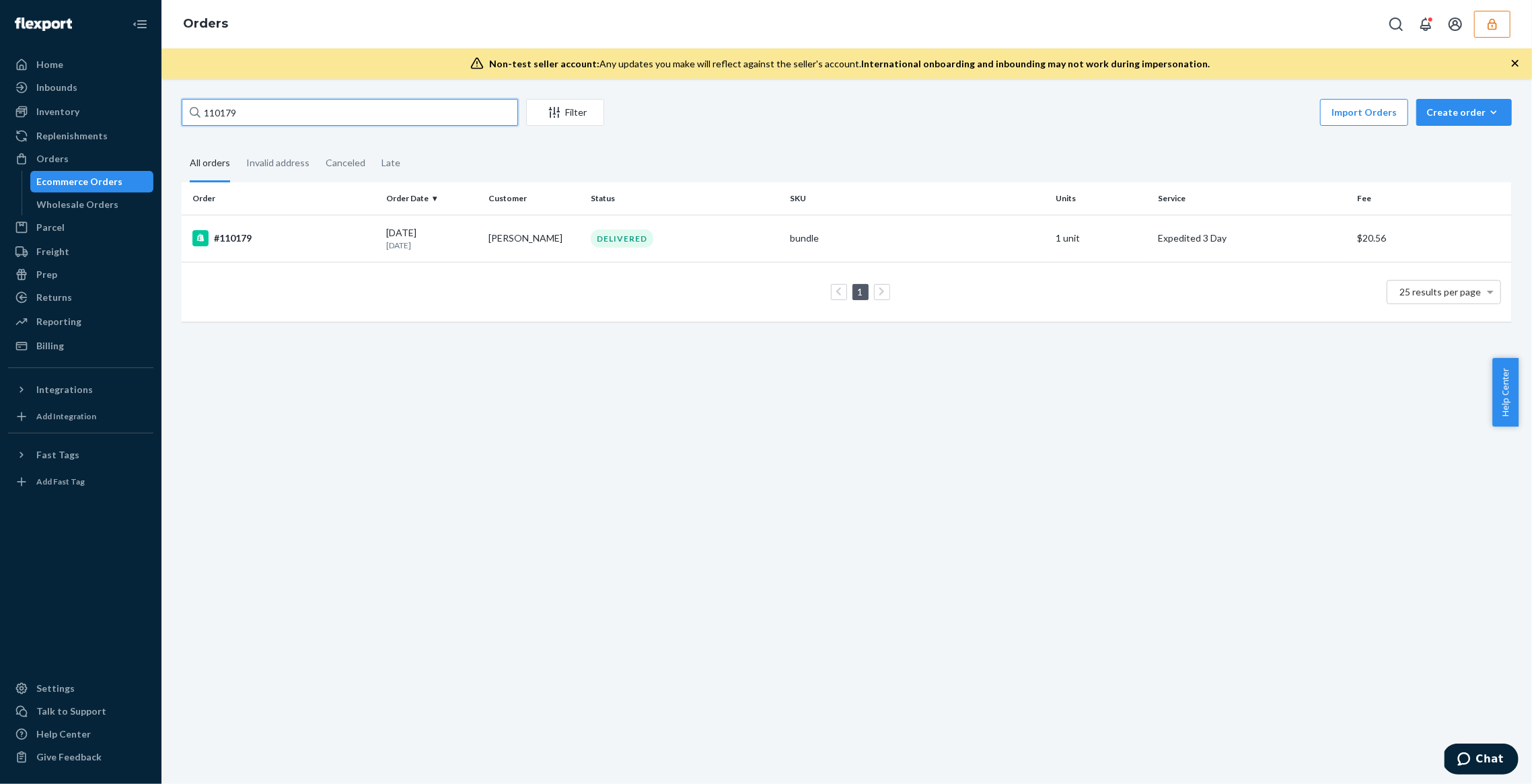
click at [235, 117] on input "110179" at bounding box center [349, 112] width 336 height 27
paste input "313"
click at [317, 110] on input "110313" at bounding box center [349, 112] width 336 height 27
click at [316, 109] on input "110313" at bounding box center [349, 112] width 336 height 27
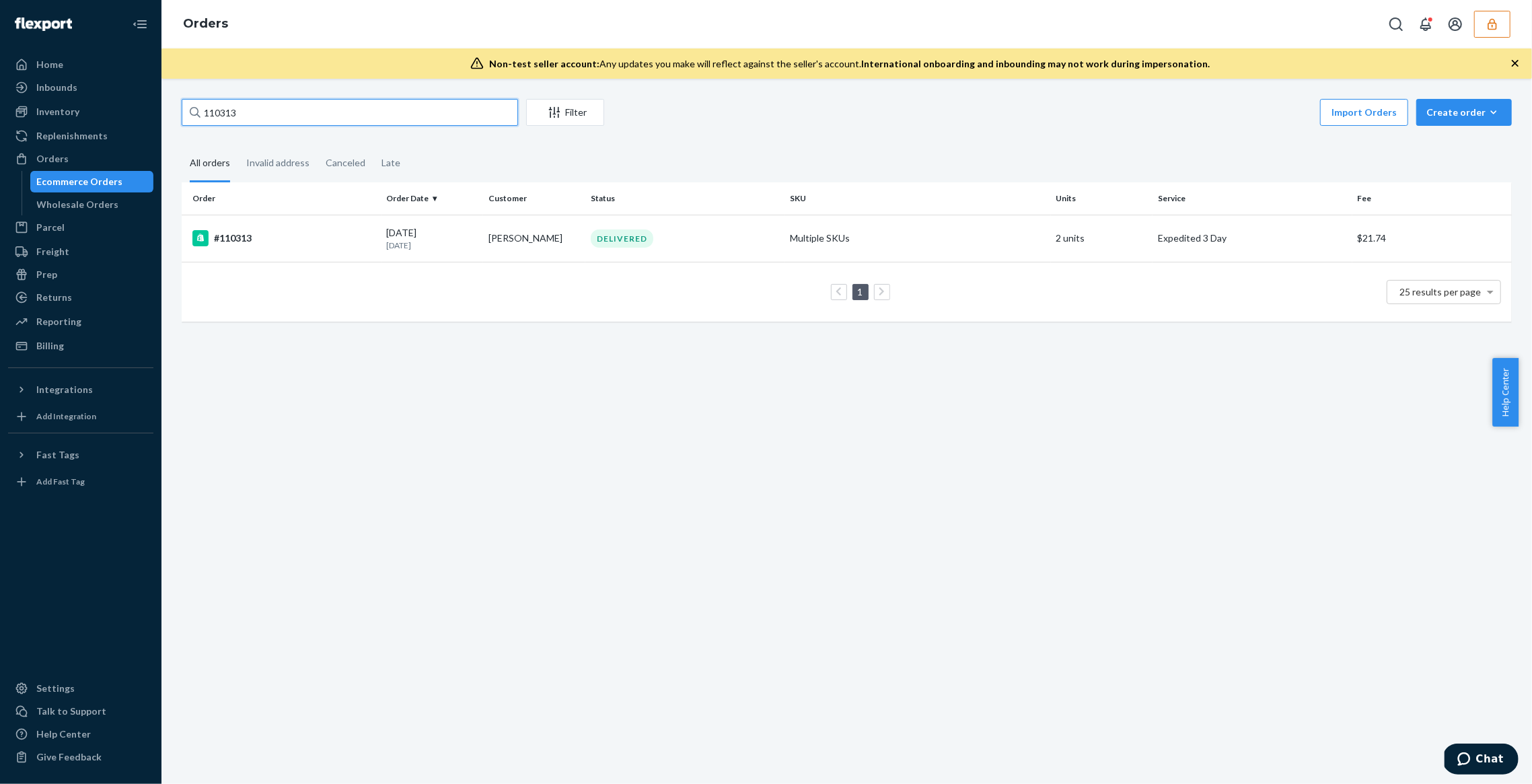
paste input "13"
click at [225, 123] on input "110133" at bounding box center [349, 112] width 336 height 27
click at [226, 123] on input "110133" at bounding box center [349, 112] width 336 height 27
paste input "DTX2GCGBWRW"
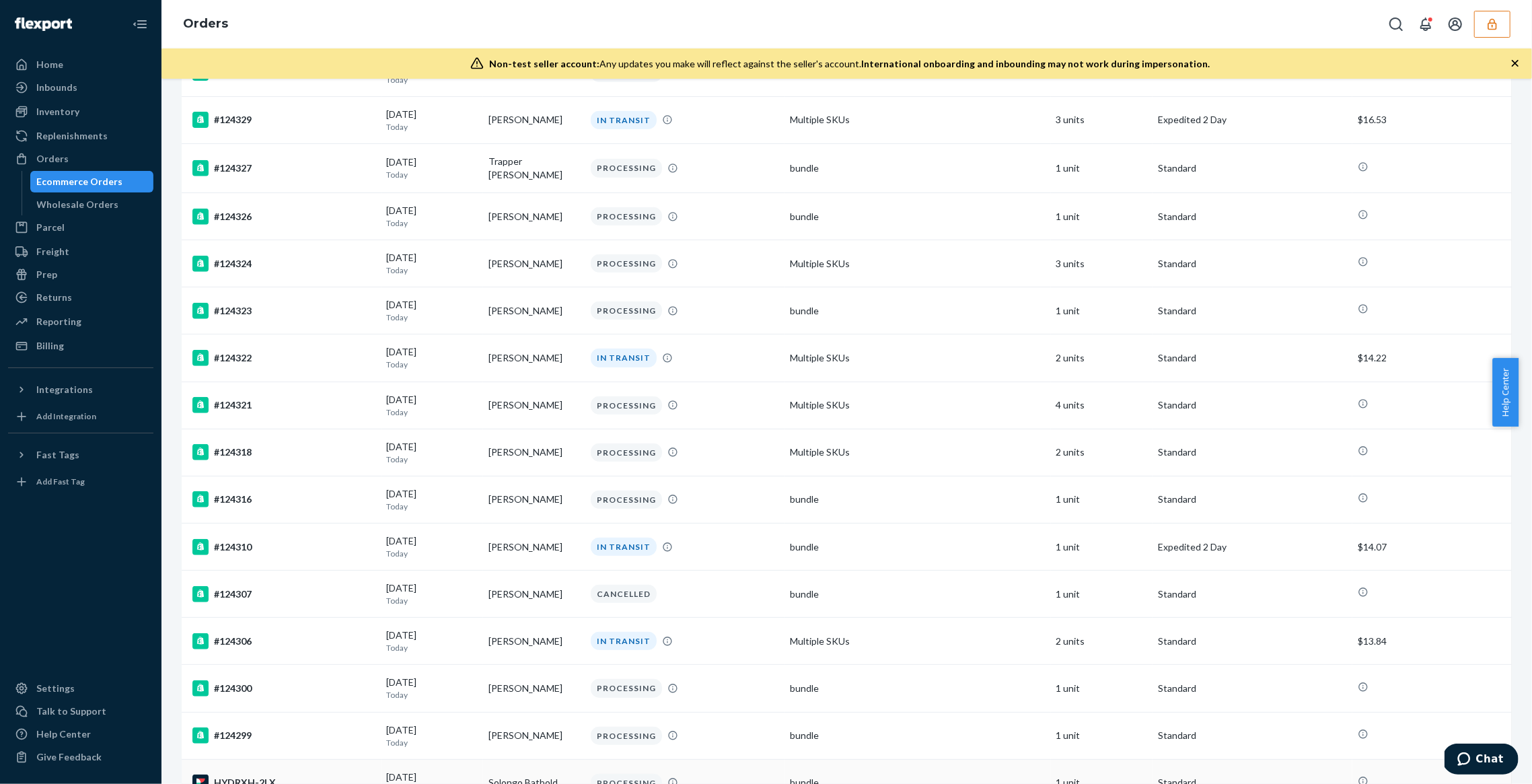
scroll to position [702, 0]
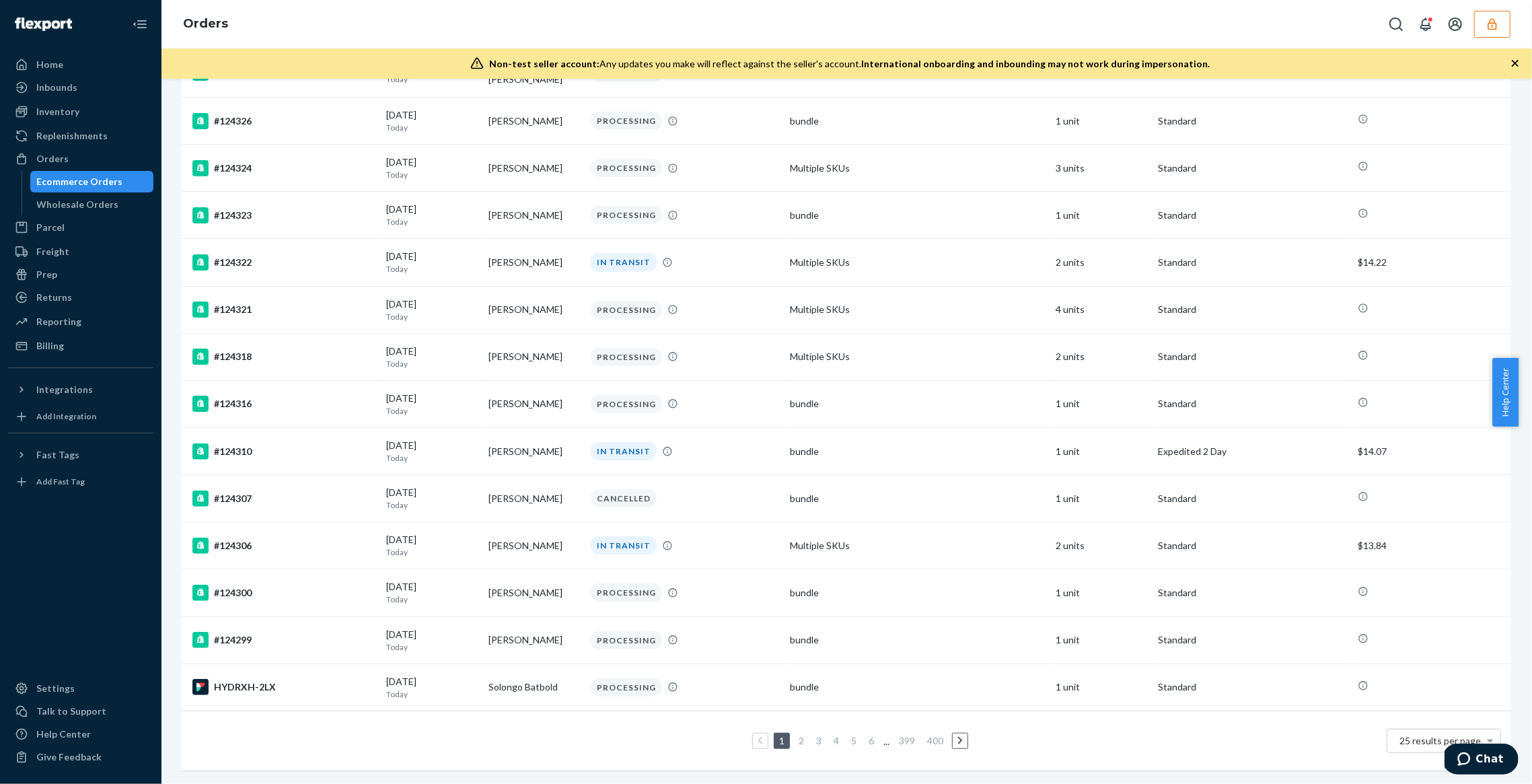
type input "DTX2GCGBWRW"
click at [866, 735] on link "6" at bounding box center [871, 740] width 11 height 11
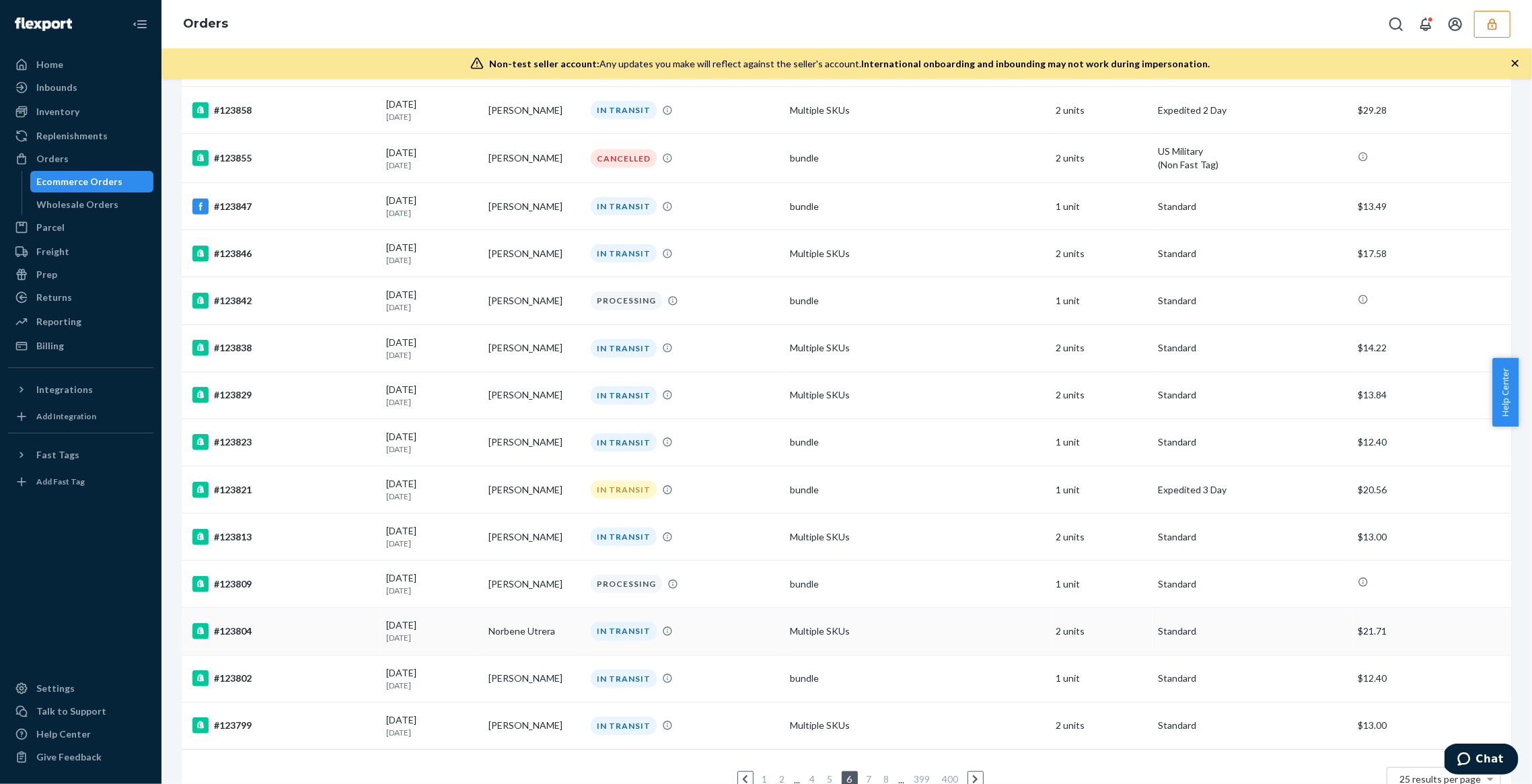
scroll to position [704, 0]
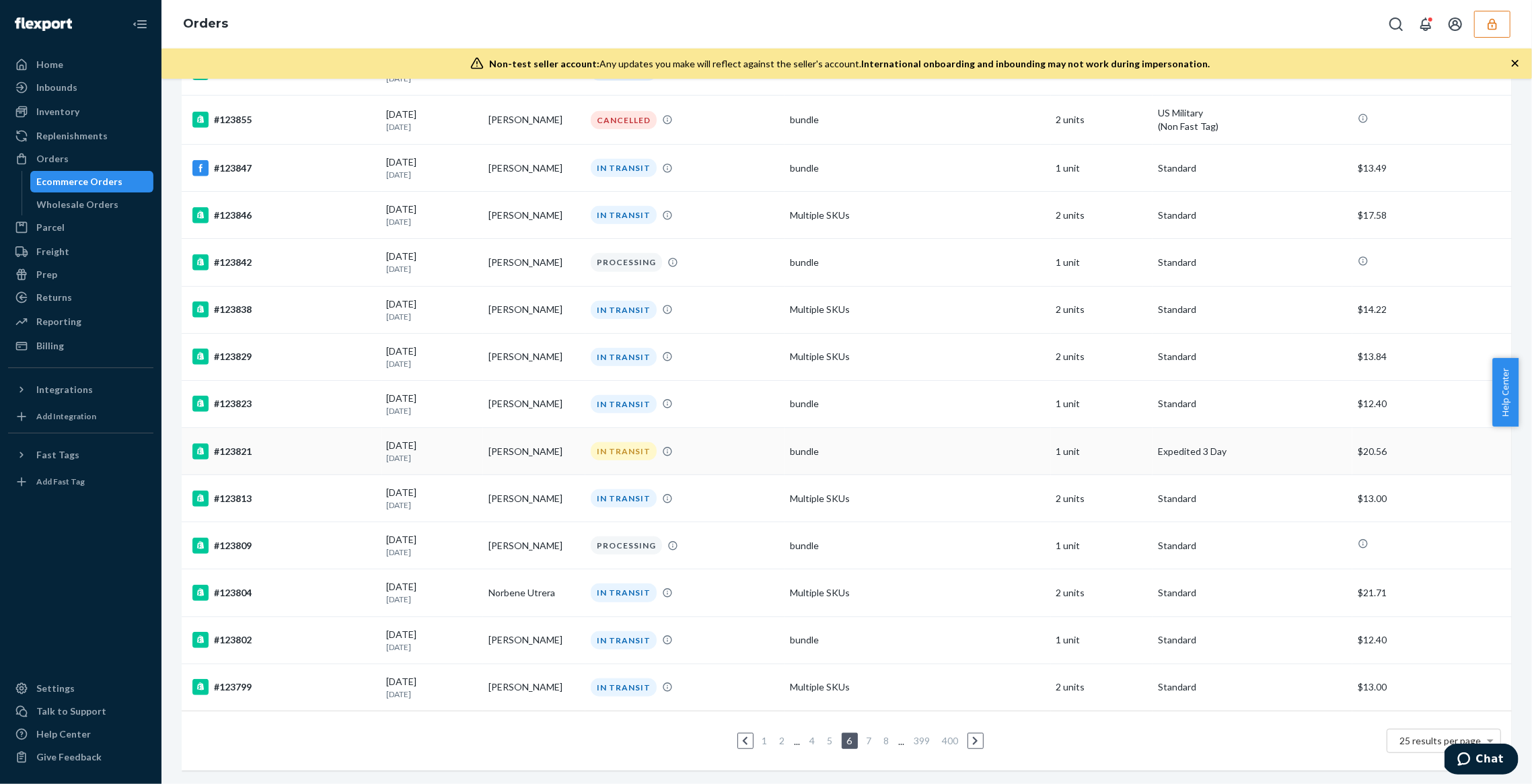
click at [816, 445] on div "bundle" at bounding box center [917, 451] width 255 height 14
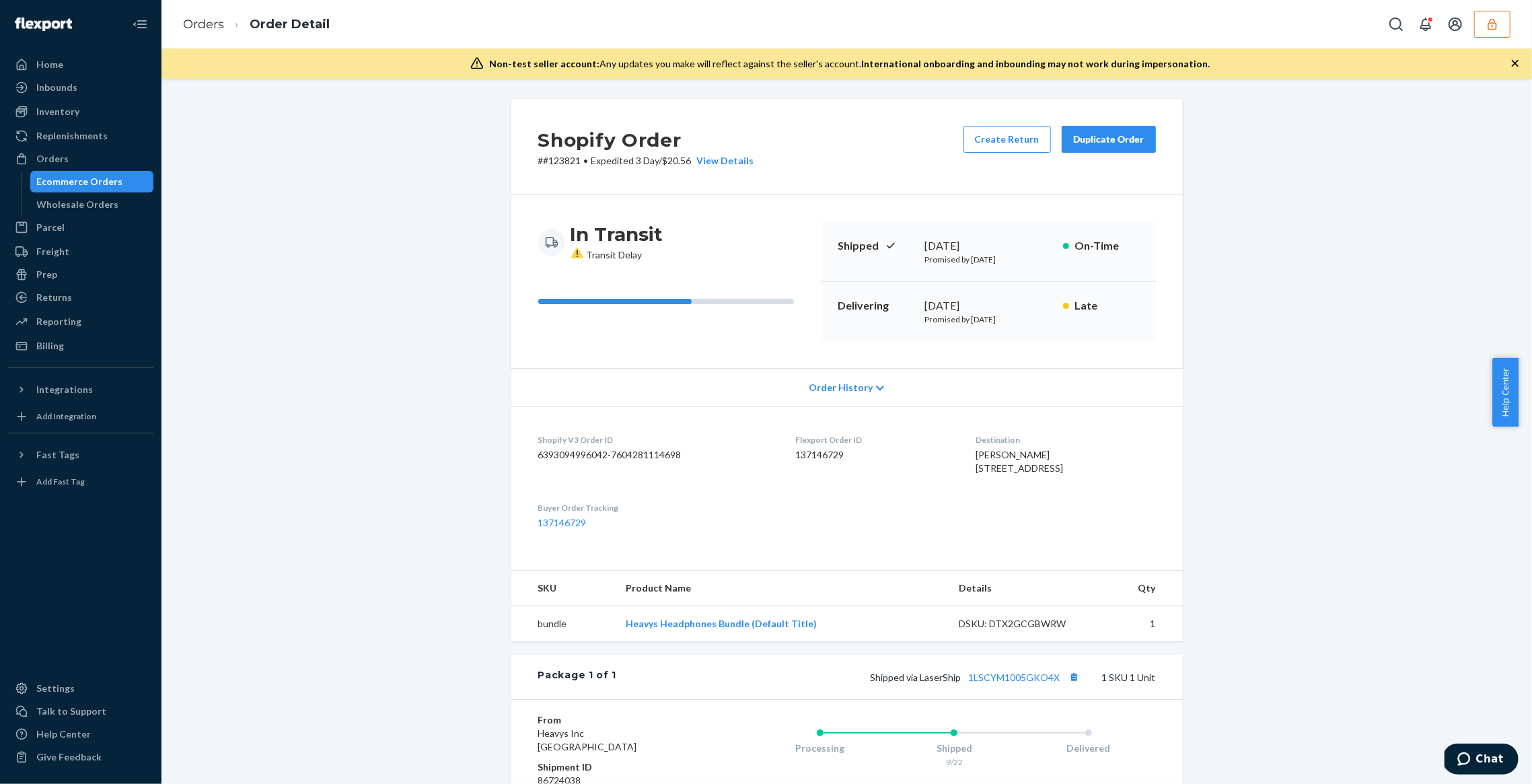
click at [260, 173] on div "Shopify Order # #123821 • Expedited 3 Day / $20.56 View Details Create Return D…" at bounding box center [847, 533] width 1351 height 869
click at [65, 189] on div "Ecommerce Orders" at bounding box center [92, 181] width 122 height 19
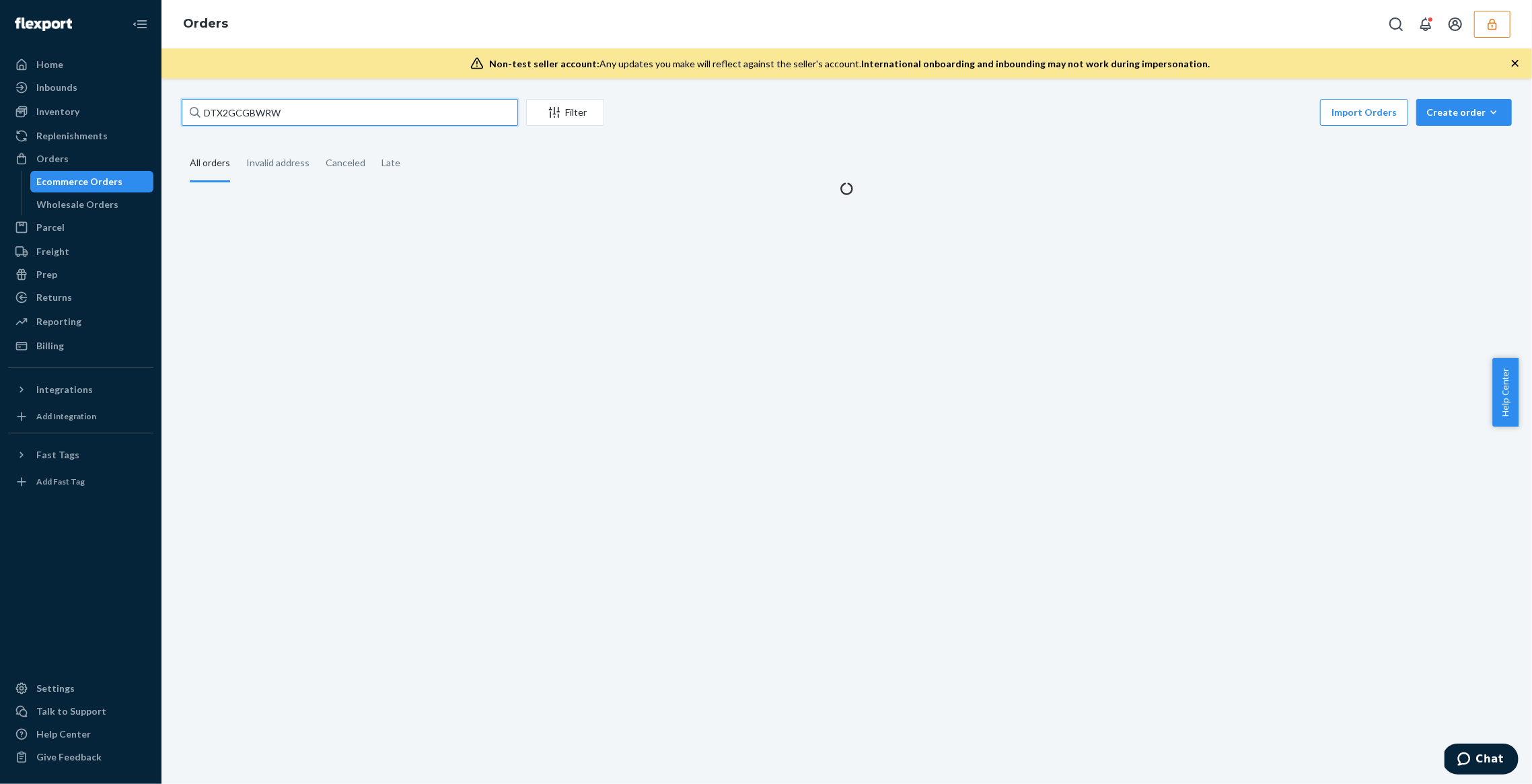
click at [300, 113] on input "DTX2GCGBWRW" at bounding box center [349, 112] width 336 height 27
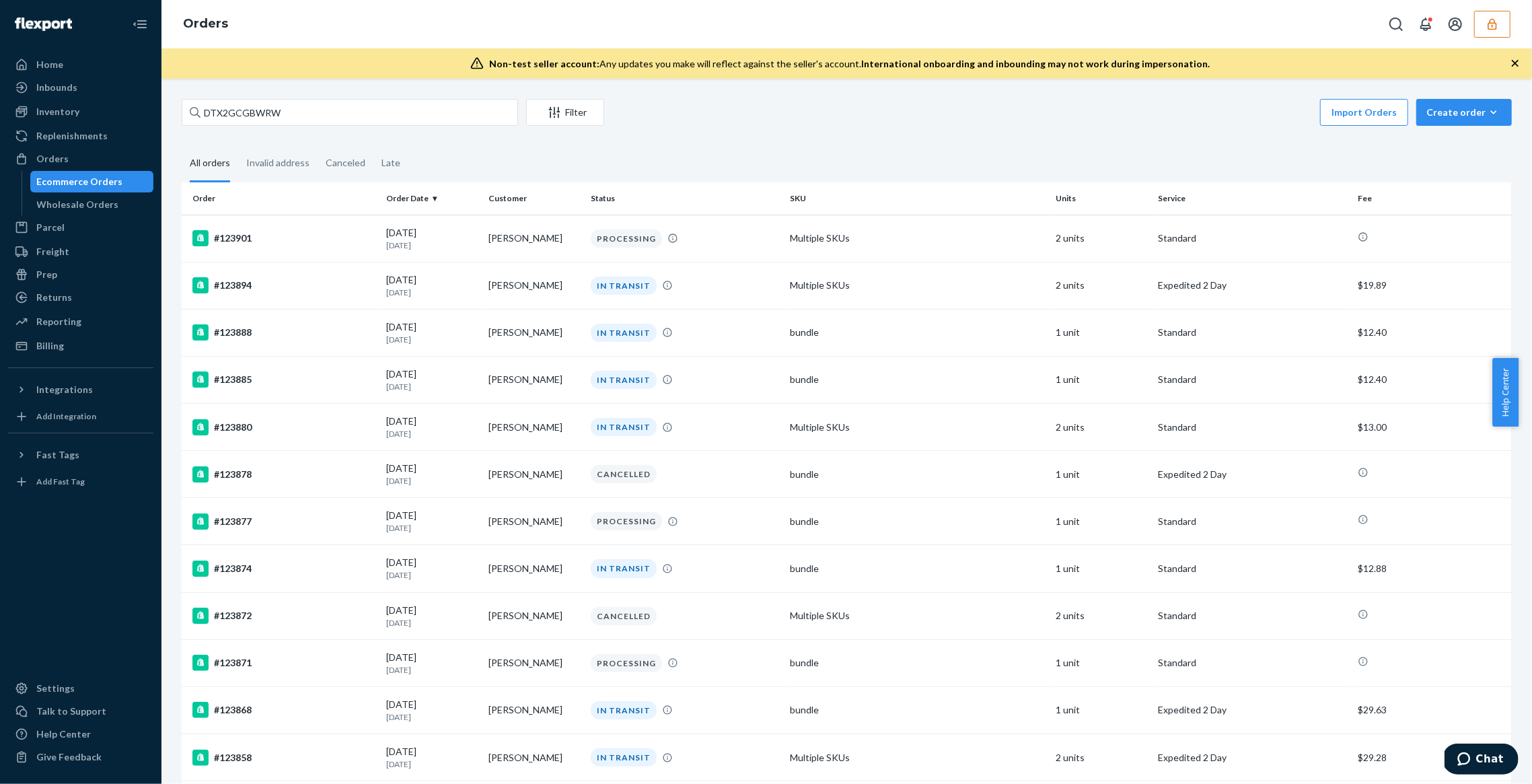
click at [744, 138] on div "DTX2GCGBWRW Filter Import Orders Create order Ecommerce order Removal order All…" at bounding box center [847, 784] width 1351 height 1370
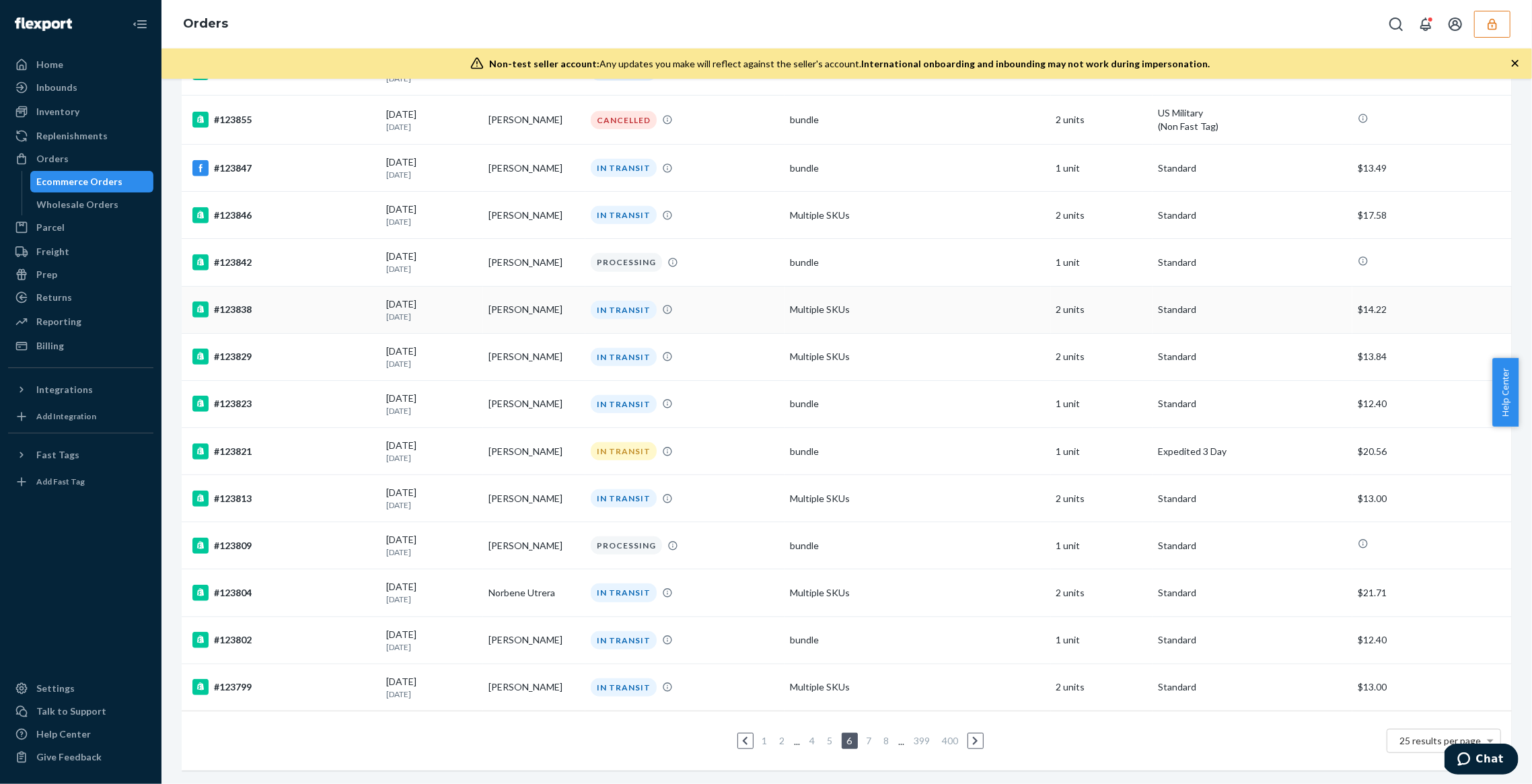
scroll to position [704, 0]
